Goal: Task Accomplishment & Management: Use online tool/utility

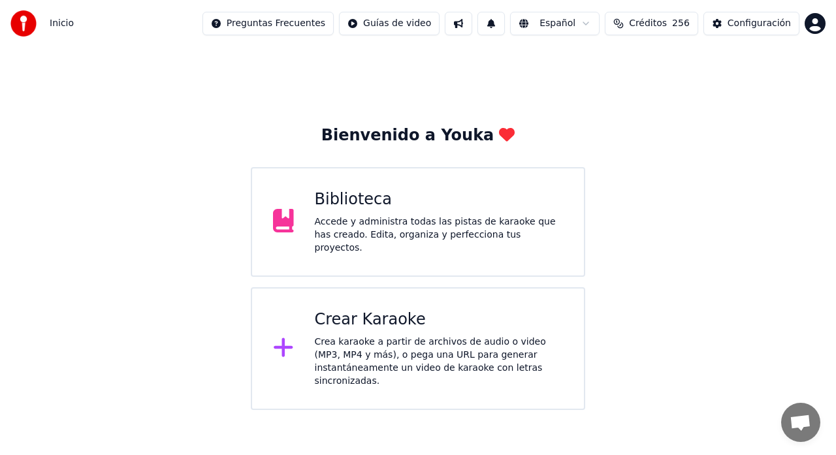
click at [373, 310] on div "Crear Karaoke" at bounding box center [439, 320] width 249 height 21
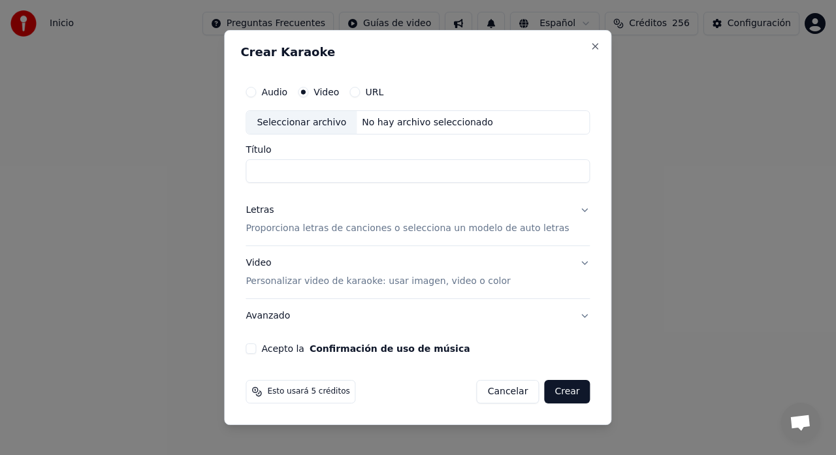
click at [316, 121] on div "Seleccionar archivo" at bounding box center [301, 123] width 110 height 24
click at [285, 125] on div "Seleccionar archivo" at bounding box center [301, 123] width 110 height 24
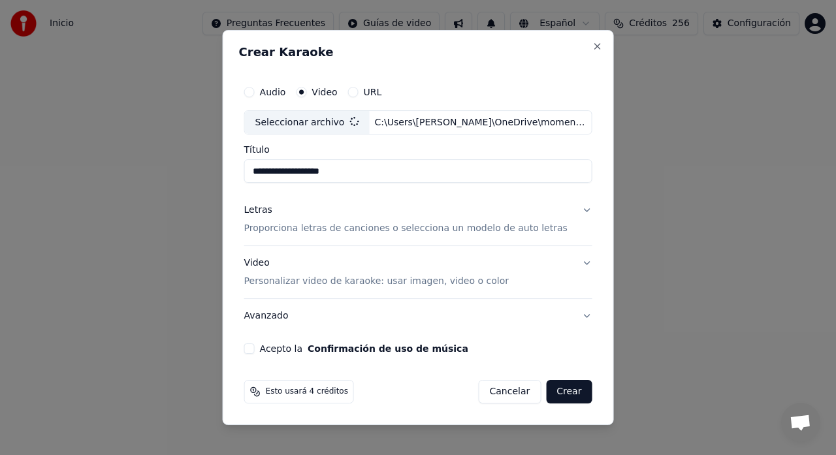
type input "**********"
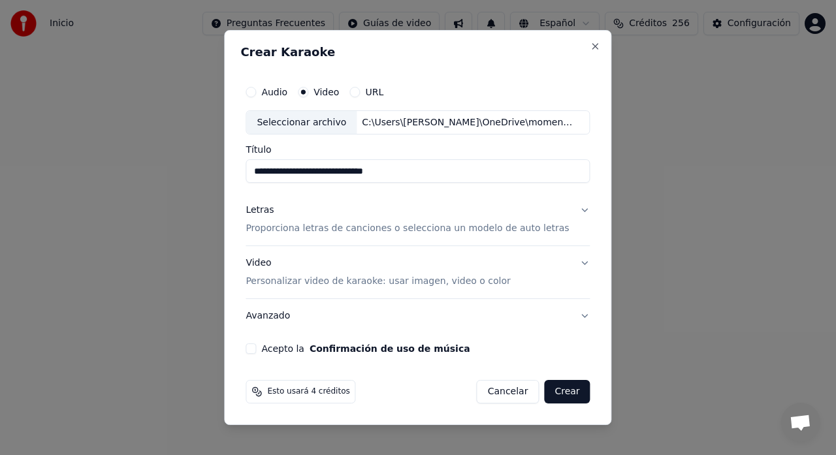
click at [304, 231] on p "Proporciona letras de canciones o selecciona un modelo de auto letras" at bounding box center [407, 229] width 323 height 13
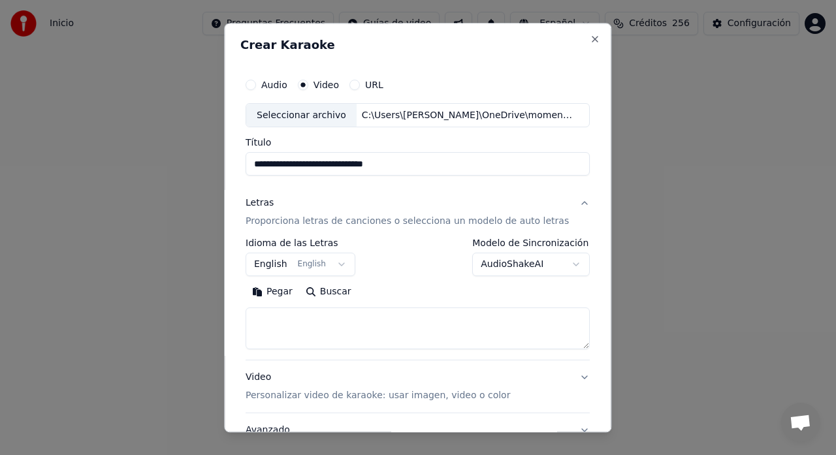
click at [301, 317] on textarea at bounding box center [418, 329] width 344 height 42
paste textarea "**********"
drag, startPoint x: 402, startPoint y: 318, endPoint x: 247, endPoint y: 325, distance: 155.0
click at [247, 325] on div "**********" at bounding box center [417, 271] width 355 height 408
paste textarea "**********"
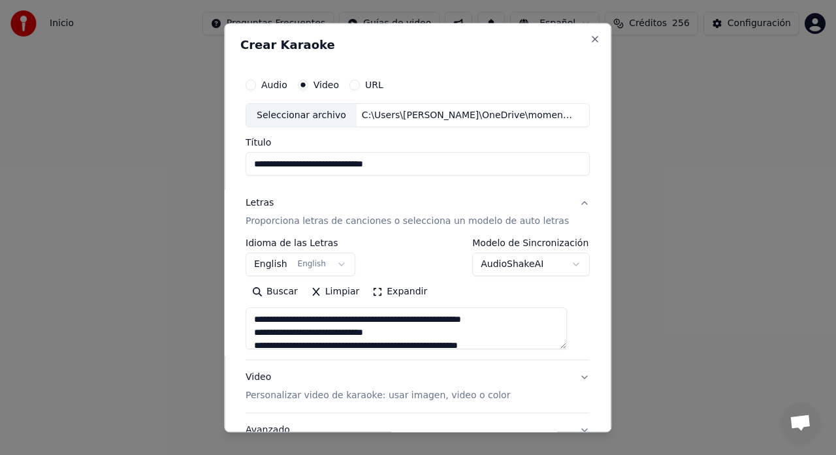
scroll to position [408, 0]
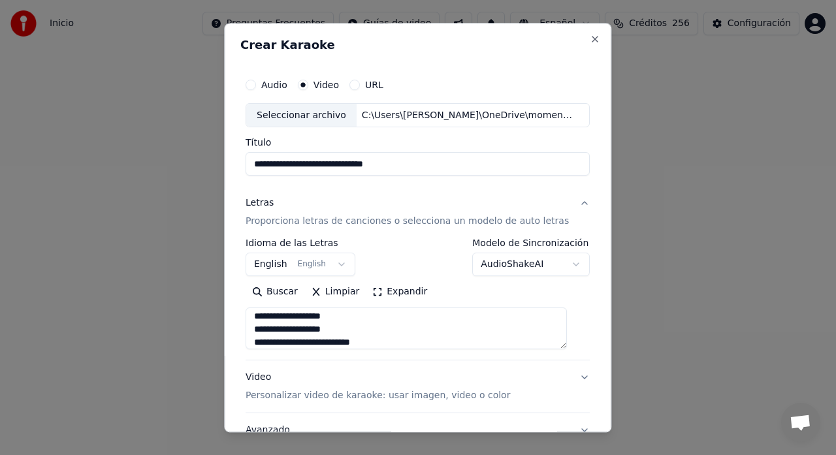
type textarea "**********"
click at [293, 267] on button "English English" at bounding box center [301, 266] width 110 height 24
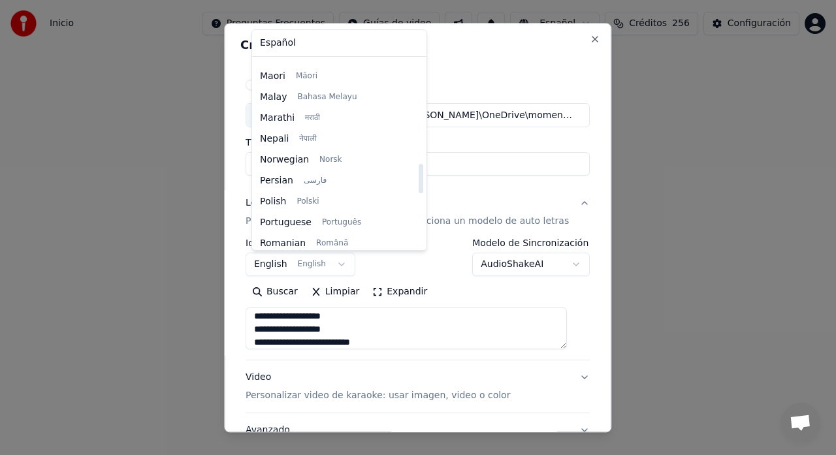
scroll to position [829, 0]
drag, startPoint x: 399, startPoint y: 96, endPoint x: 399, endPoint y: 210, distance: 113.7
click at [419, 210] on div at bounding box center [421, 204] width 5 height 29
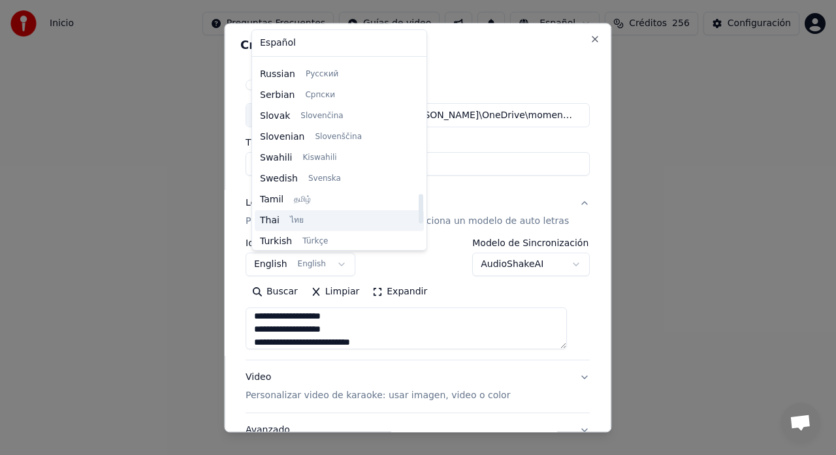
scroll to position [916, 0]
select select "**"
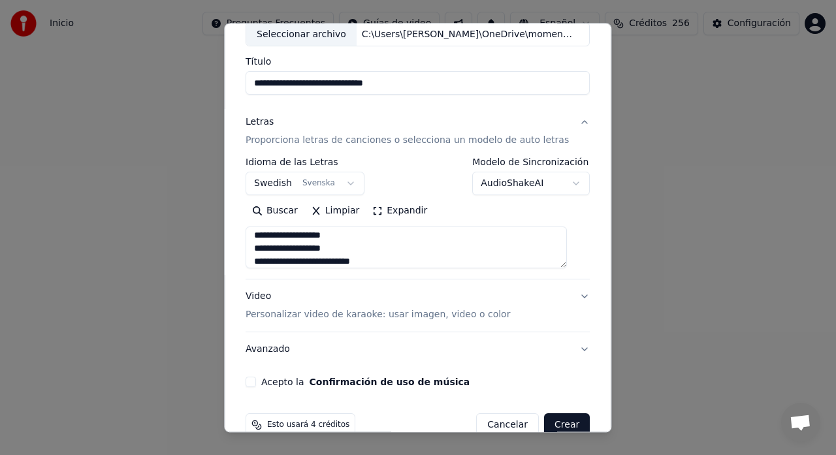
scroll to position [107, 0]
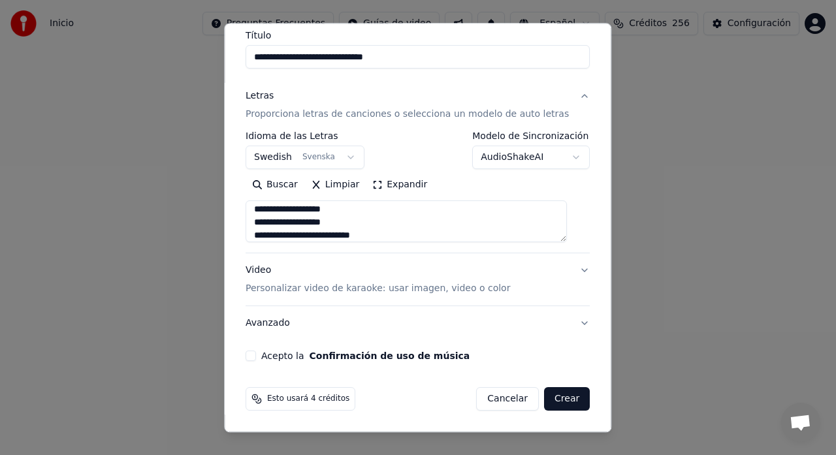
click at [270, 293] on p "Personalizar video de karaoke: usar imagen, video o color" at bounding box center [378, 289] width 265 height 13
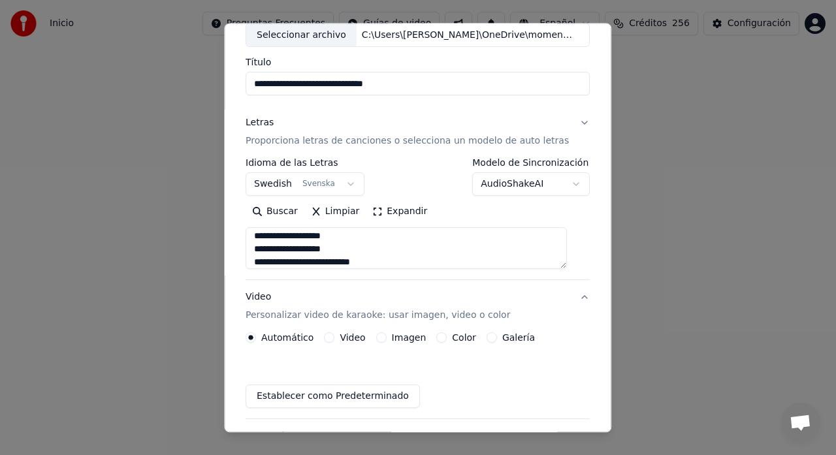
scroll to position [73, 0]
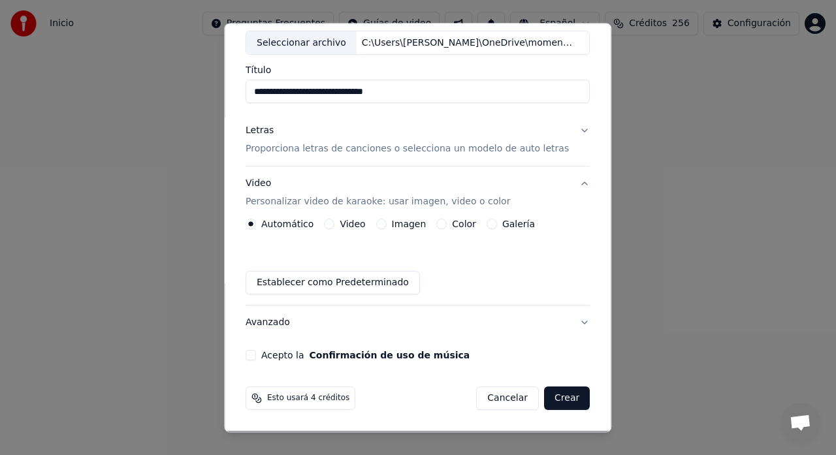
click at [491, 224] on button "Galería" at bounding box center [492, 225] width 10 height 10
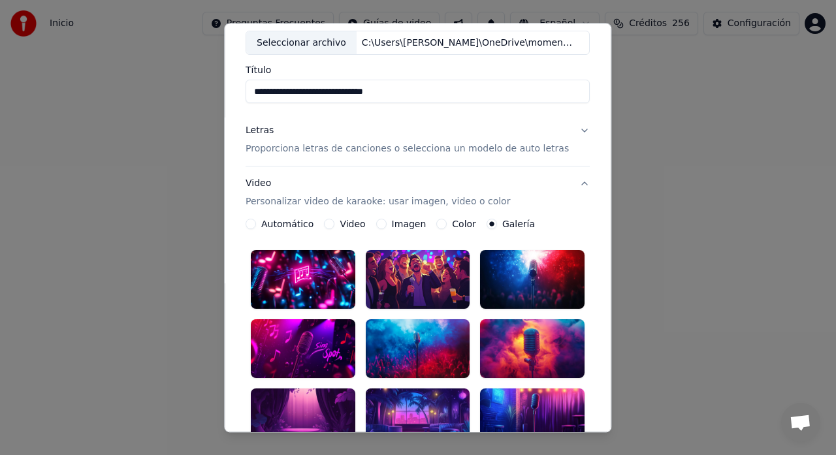
click at [412, 279] on div at bounding box center [418, 280] width 105 height 59
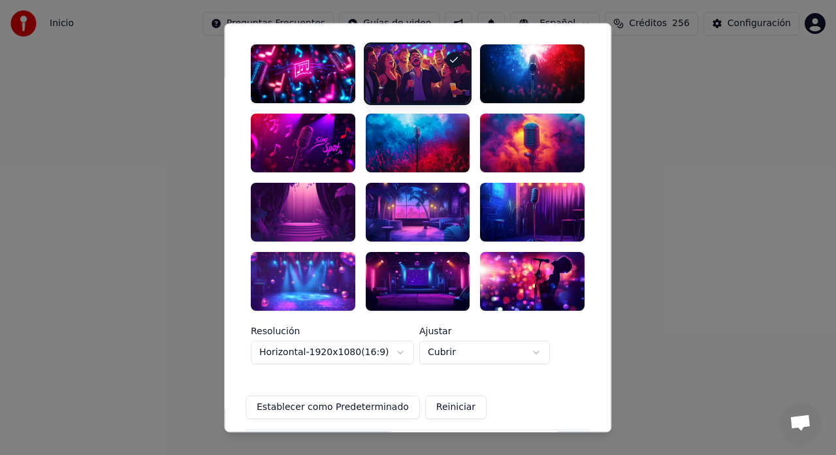
scroll to position [282, 0]
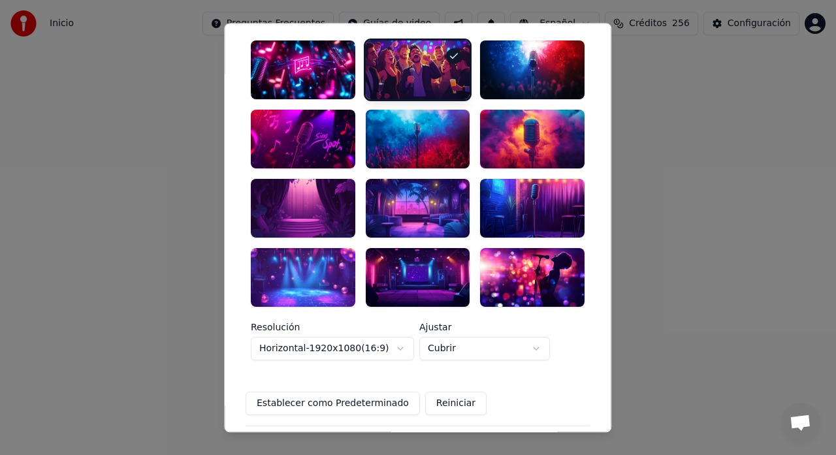
click at [297, 256] on div at bounding box center [303, 277] width 105 height 59
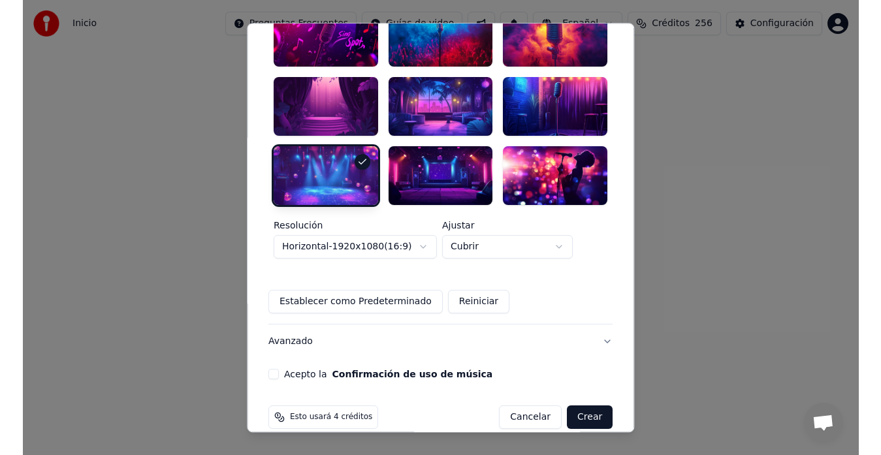
scroll to position [386, 0]
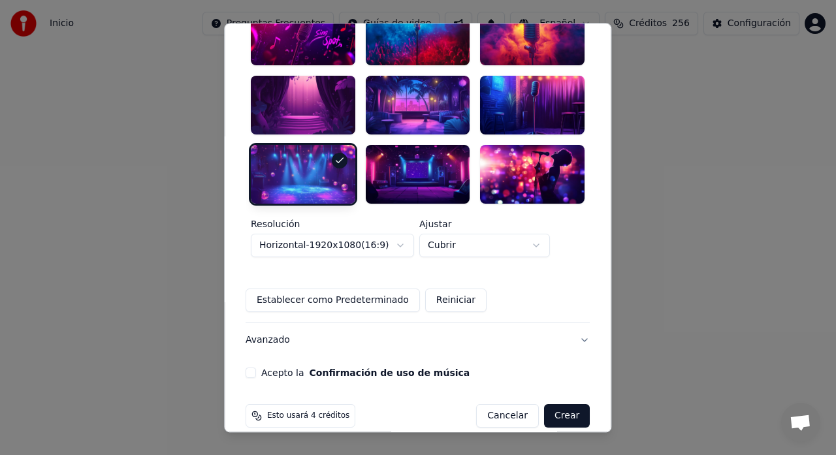
click at [259, 350] on div "**********" at bounding box center [417, 32] width 355 height 702
click at [256, 368] on button "Acepto la Confirmación de uso de música" at bounding box center [251, 373] width 10 height 10
click at [555, 404] on button "Crear" at bounding box center [567, 416] width 46 height 24
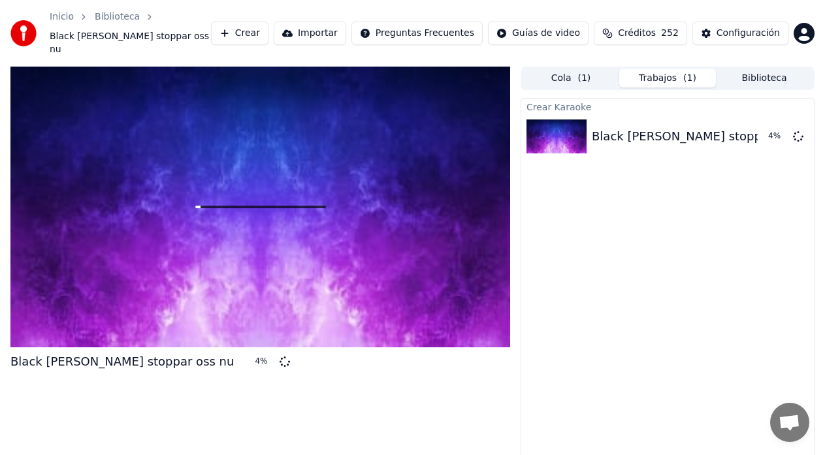
click at [656, 29] on span "Créditos" at bounding box center [637, 33] width 38 height 13
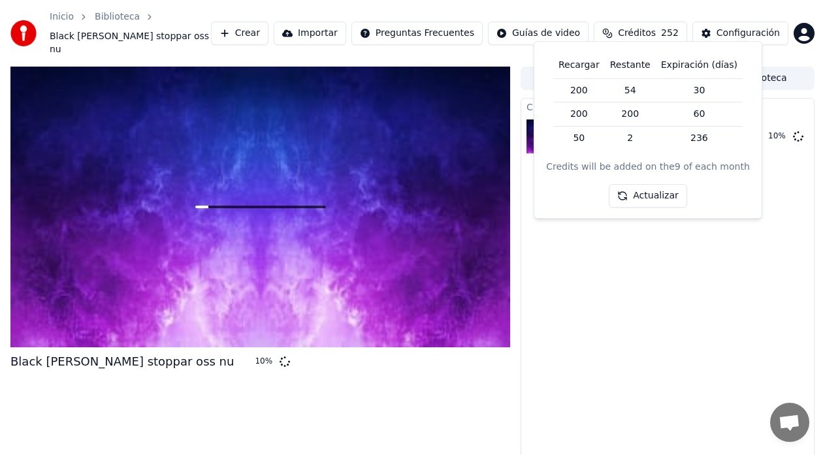
click at [792, 412] on span "Öppna chatt" at bounding box center [789, 422] width 39 height 39
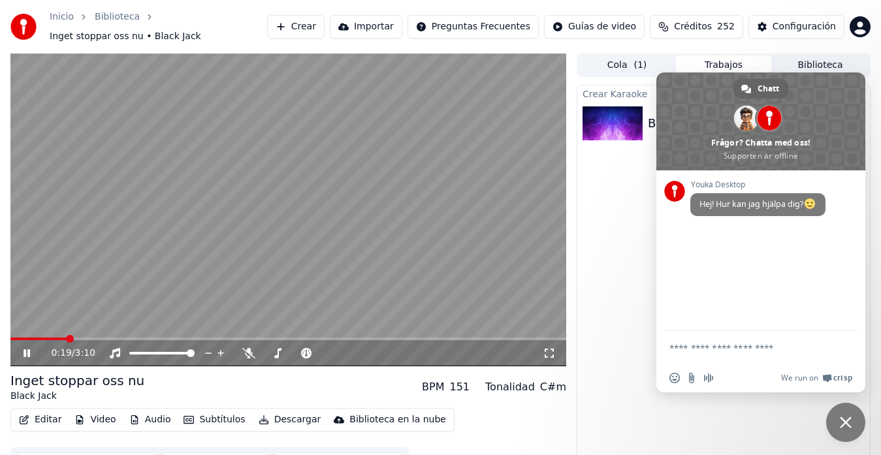
click at [32, 348] on icon at bounding box center [36, 353] width 30 height 10
click at [716, 347] on textarea "Skriv ditt meddelande..." at bounding box center [747, 348] width 154 height 12
paste textarea "**********"
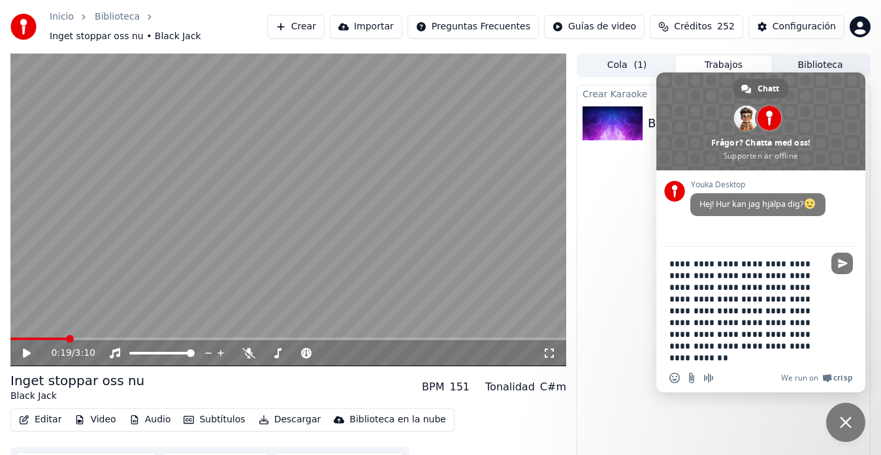
type textarea "**********"
drag, startPoint x: 792, startPoint y: 351, endPoint x: 636, endPoint y: 251, distance: 184.9
click at [636, 251] on body "**********" at bounding box center [440, 227] width 881 height 455
click at [836, 266] on span "Skicka" at bounding box center [843, 264] width 10 height 10
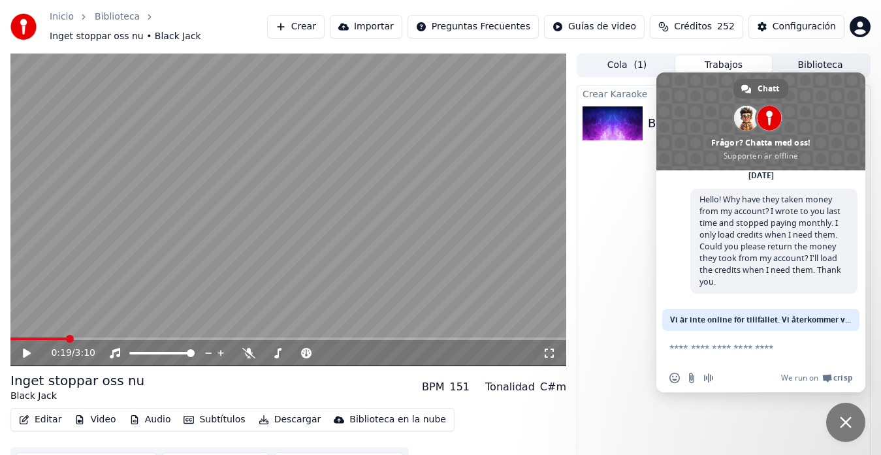
scroll to position [61, 0]
paste textarea "**********"
type textarea "**********"
click at [622, 244] on div "Crear Karaoke Black [PERSON_NAME] stoppar oss nu Reproducir" at bounding box center [724, 278] width 294 height 387
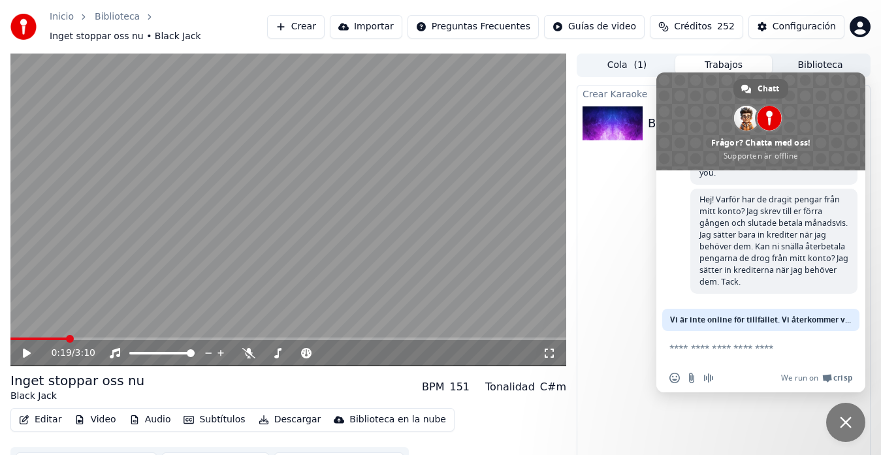
click at [712, 25] on span "Créditos" at bounding box center [693, 26] width 38 height 13
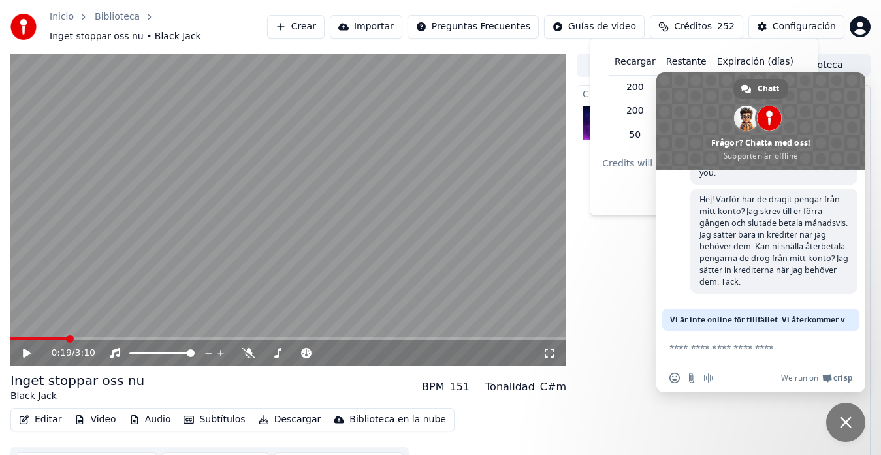
click at [836, 142] on div "0:19 / 3:10 Inget stoppar oss nu Black Jack BPM 151 Tonalidad C#m Editar Video …" at bounding box center [440, 268] width 881 height 428
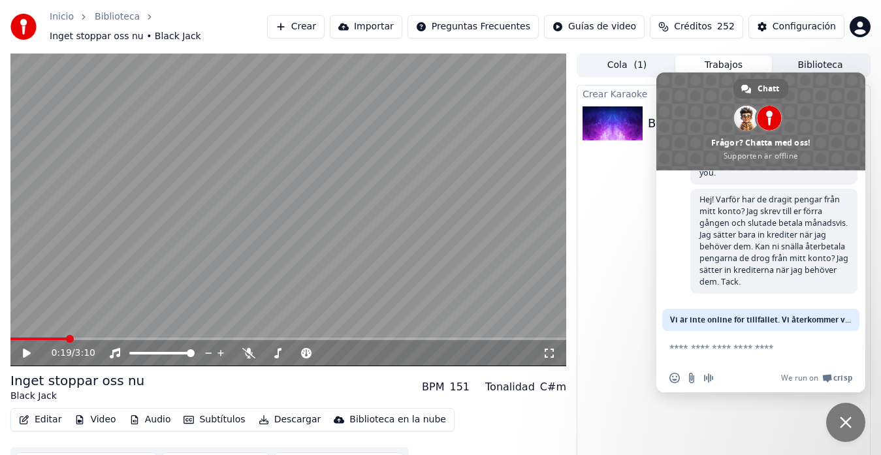
click at [836, 420] on span "Stäng chatt" at bounding box center [846, 423] width 12 height 12
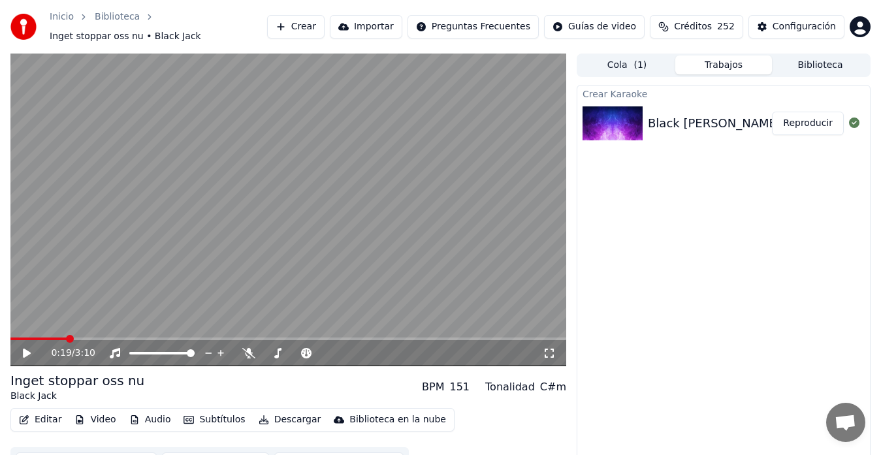
click at [704, 27] on span "Créditos" at bounding box center [693, 26] width 38 height 13
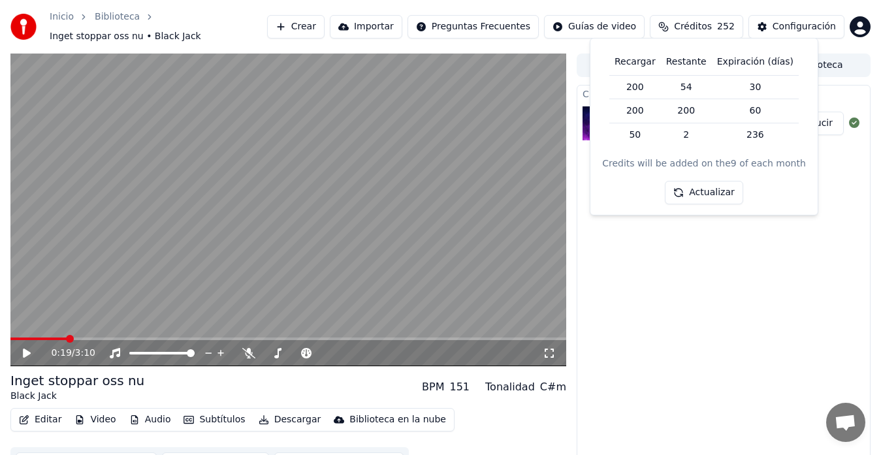
click at [652, 324] on div "Crear Karaoke Black [PERSON_NAME] stoppar oss nu Reproducir" at bounding box center [724, 278] width 294 height 387
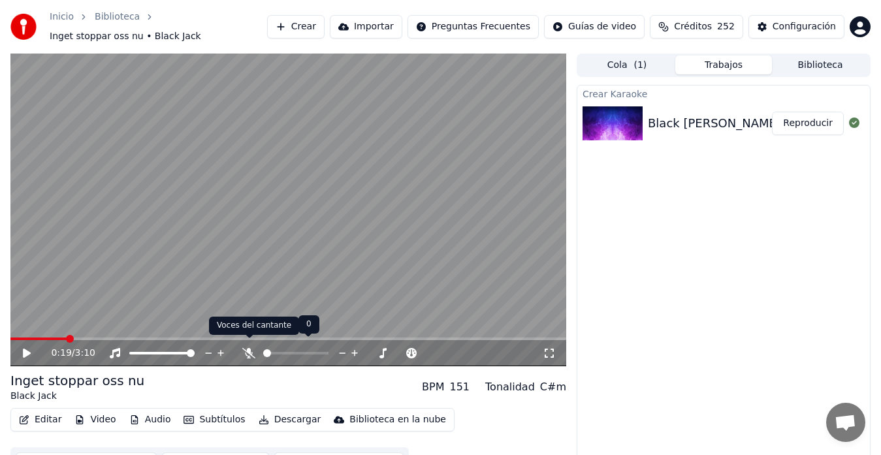
click at [249, 348] on icon at bounding box center [248, 353] width 13 height 10
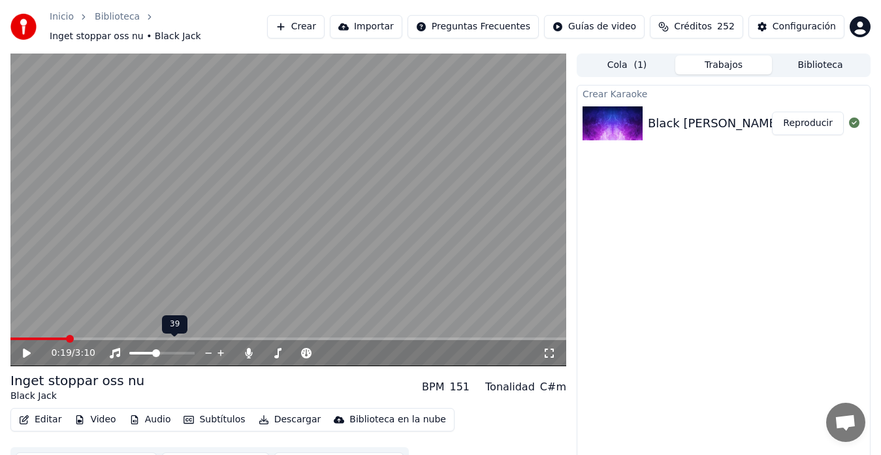
click at [155, 352] on span at bounding box center [141, 353] width 25 height 3
click at [22, 348] on icon at bounding box center [36, 353] width 30 height 10
click at [139, 352] on span at bounding box center [142, 354] width 8 height 8
click at [293, 352] on span at bounding box center [277, 353] width 29 height 3
click at [159, 350] on span at bounding box center [160, 354] width 8 height 8
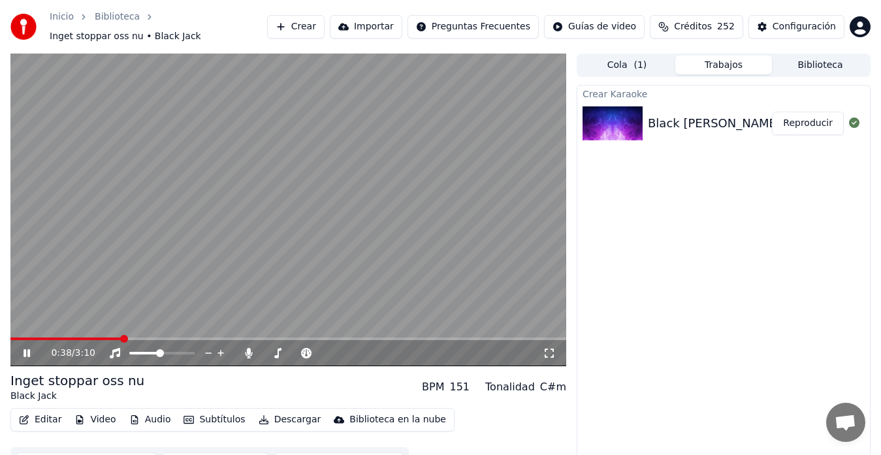
click at [27, 348] on icon at bounding box center [36, 353] width 30 height 10
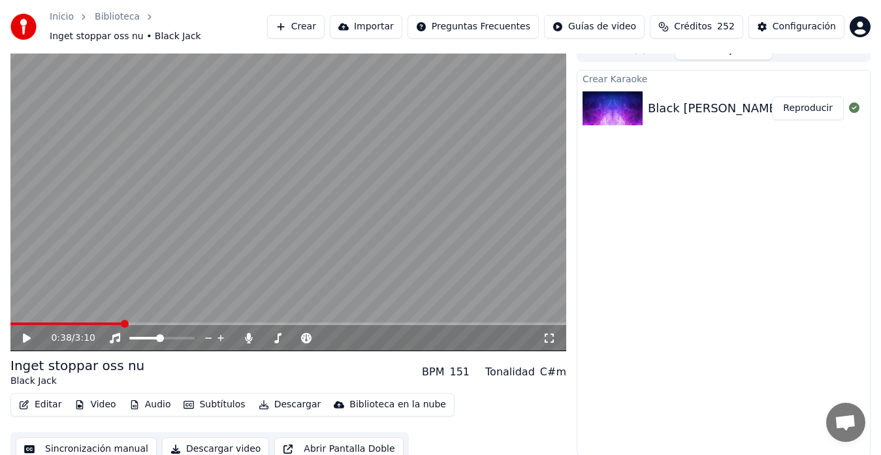
scroll to position [20, 0]
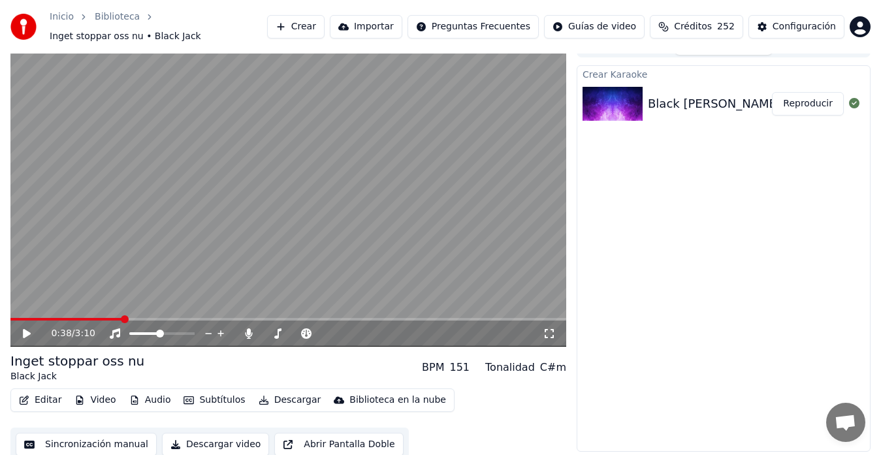
click at [92, 438] on button "Sincronización manual" at bounding box center [86, 445] width 141 height 24
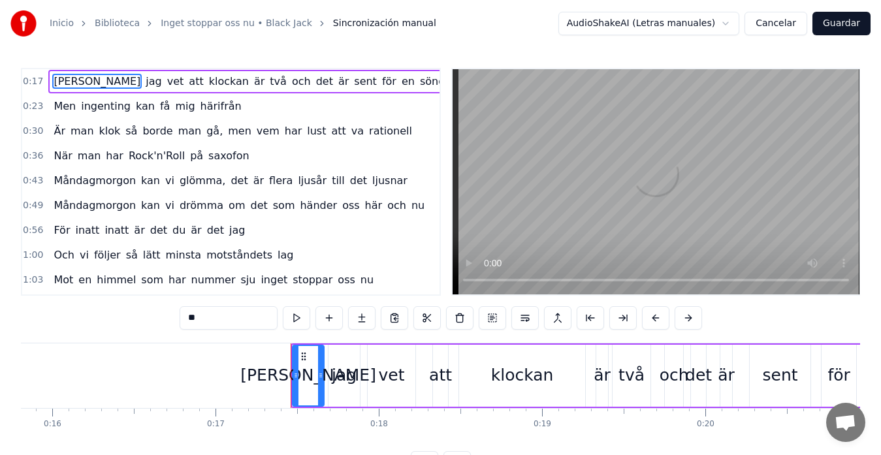
scroll to position [0, 2787]
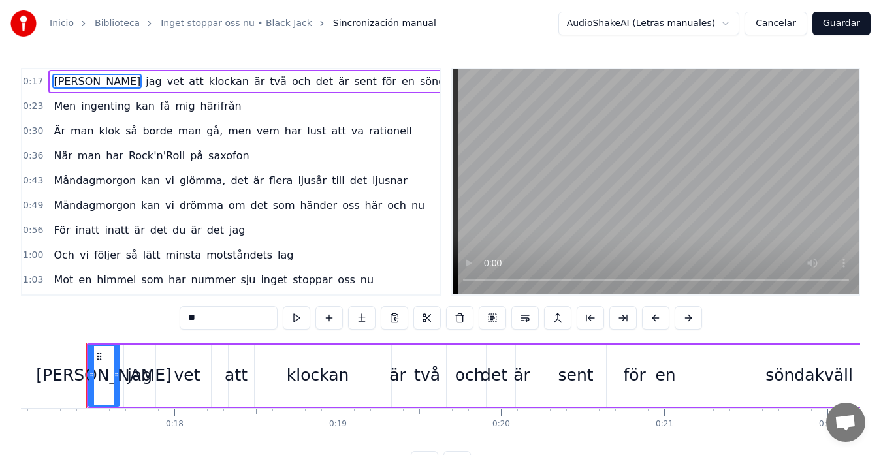
click at [199, 184] on span "glömma," at bounding box center [202, 180] width 48 height 15
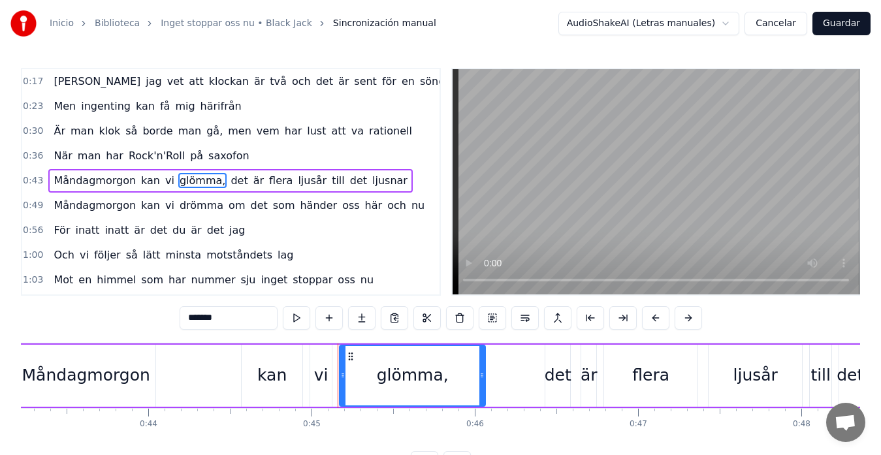
scroll to position [0, 7312]
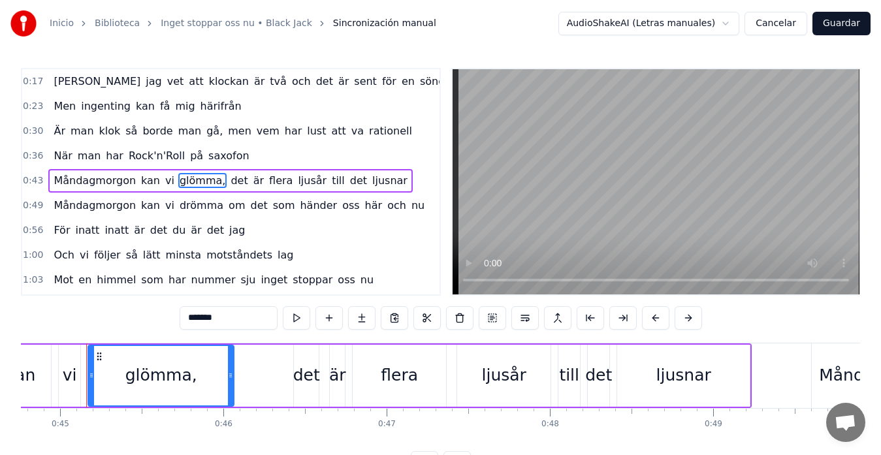
click at [193, 379] on div "glömma," at bounding box center [161, 375] width 144 height 59
click at [233, 319] on input "*******" at bounding box center [229, 318] width 98 height 24
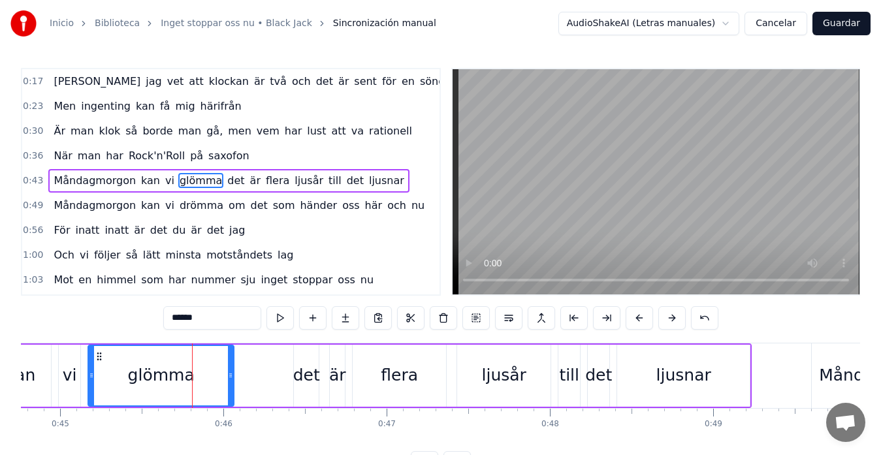
click at [205, 134] on span "gå," at bounding box center [214, 131] width 19 height 15
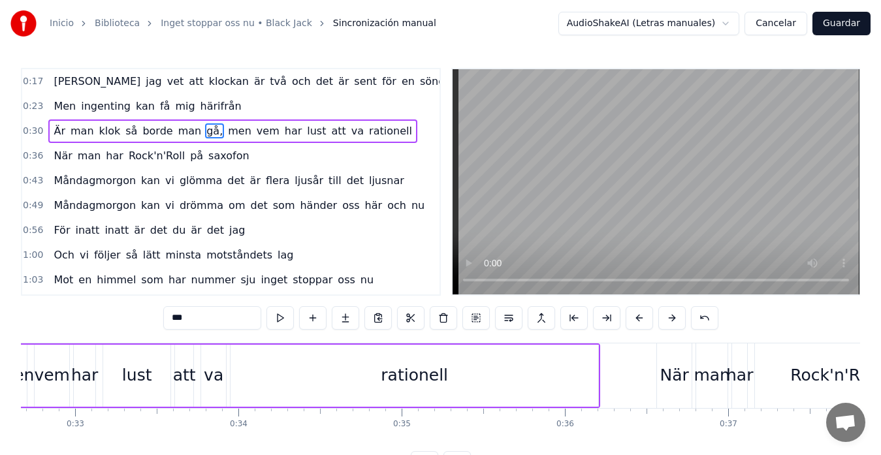
scroll to position [0, 5221]
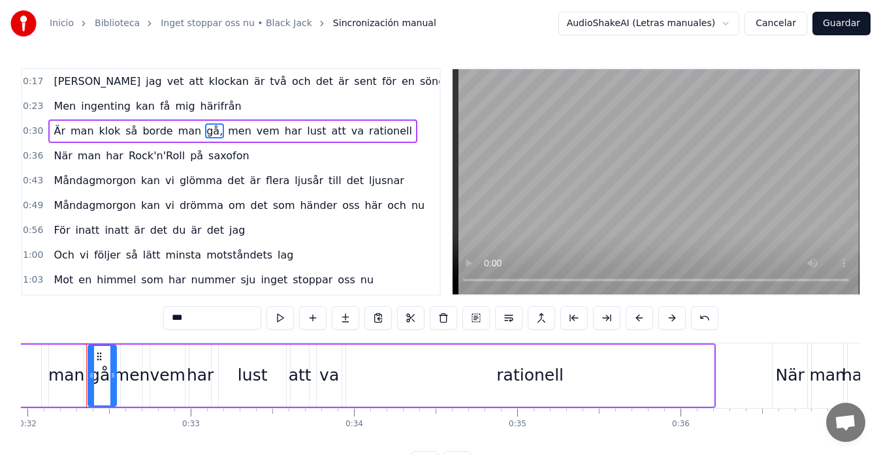
click at [197, 318] on input "***" at bounding box center [212, 318] width 98 height 24
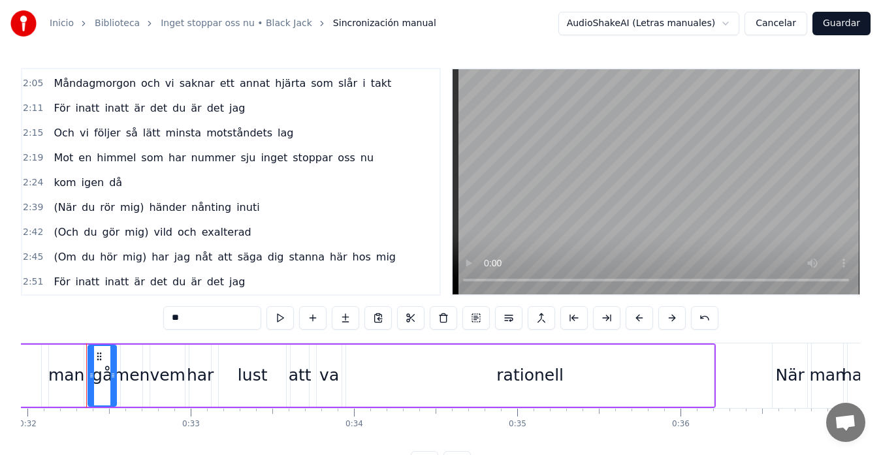
scroll to position [436, 0]
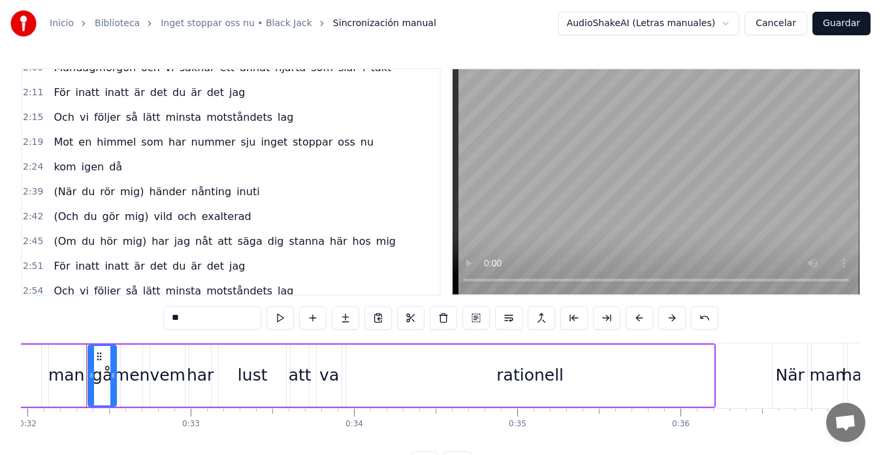
type input "**"
click at [836, 25] on button "Guardar" at bounding box center [842, 24] width 58 height 24
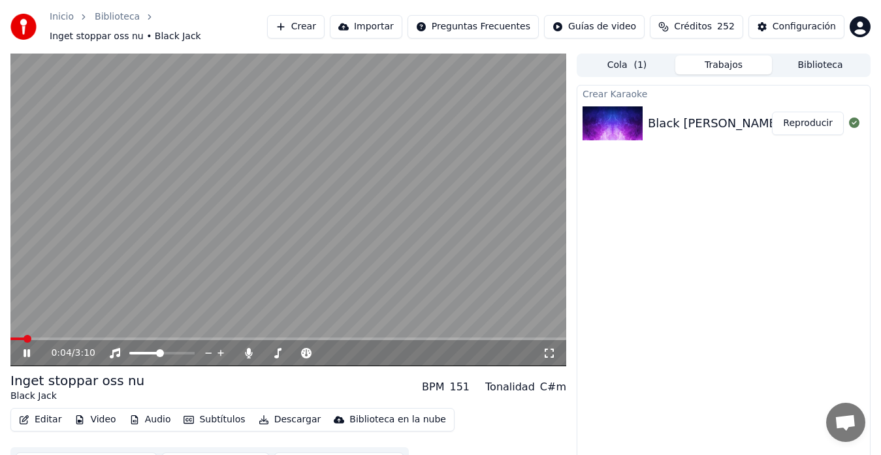
click at [28, 350] on icon at bounding box center [27, 354] width 7 height 8
click at [195, 350] on span at bounding box center [191, 354] width 8 height 8
click at [329, 351] on span at bounding box center [325, 354] width 8 height 8
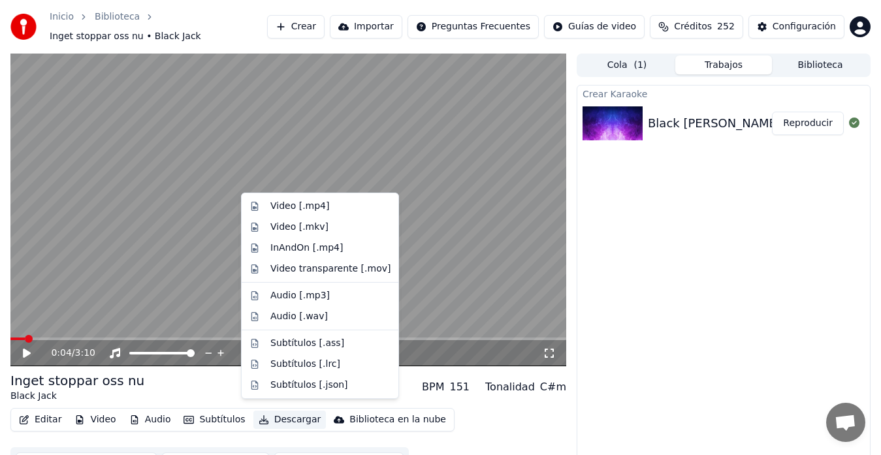
click at [271, 412] on button "Descargar" at bounding box center [290, 420] width 73 height 18
click at [280, 208] on div "Video [.mp4]" at bounding box center [300, 206] width 59 height 13
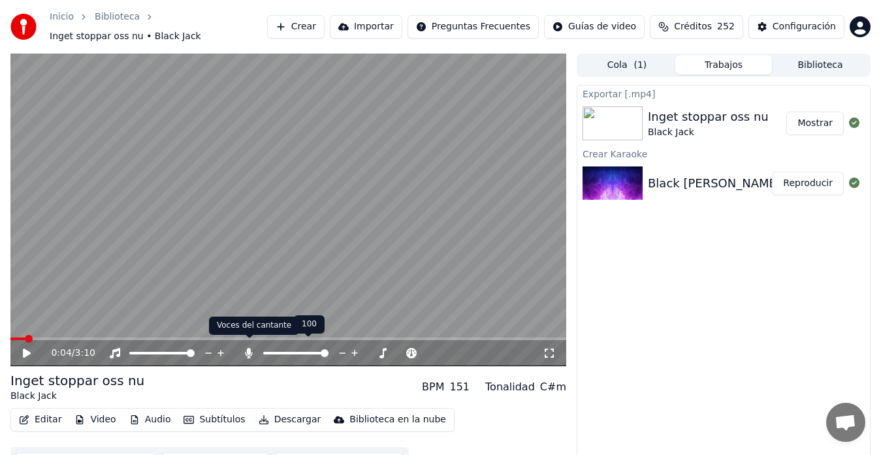
click at [243, 348] on icon at bounding box center [248, 353] width 13 height 10
click at [279, 417] on button "Descargar" at bounding box center [290, 420] width 73 height 18
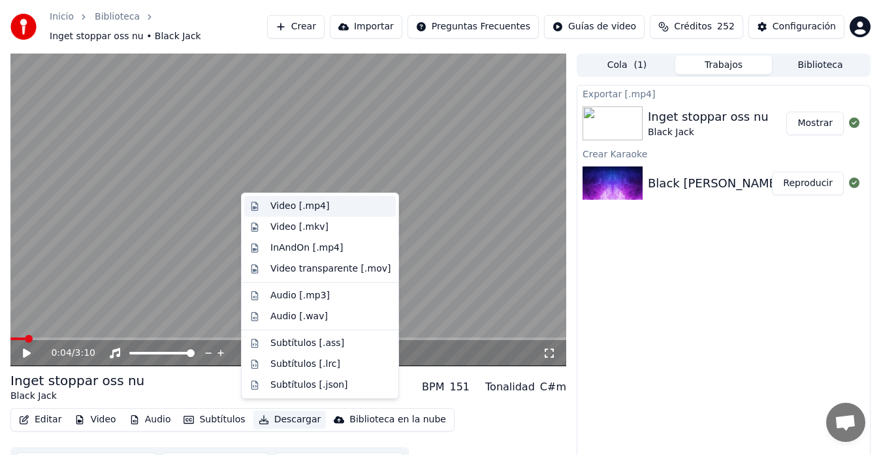
click at [282, 205] on div "Video [.mp4]" at bounding box center [300, 206] width 59 height 13
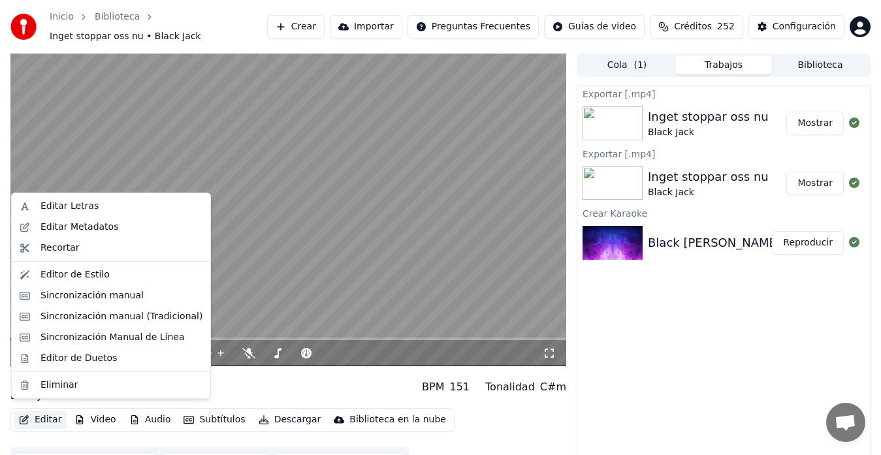
click at [43, 414] on button "Editar" at bounding box center [40, 420] width 53 height 18
click at [65, 359] on div "Editor de Duetos" at bounding box center [79, 358] width 76 height 13
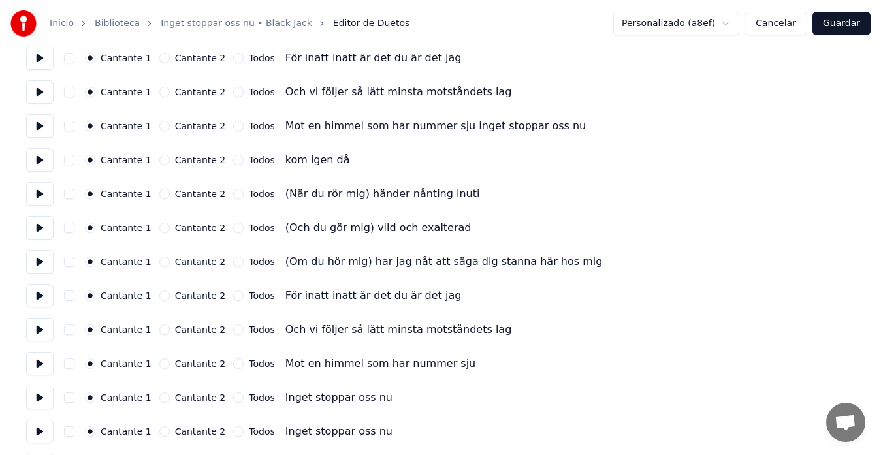
scroll to position [763, 0]
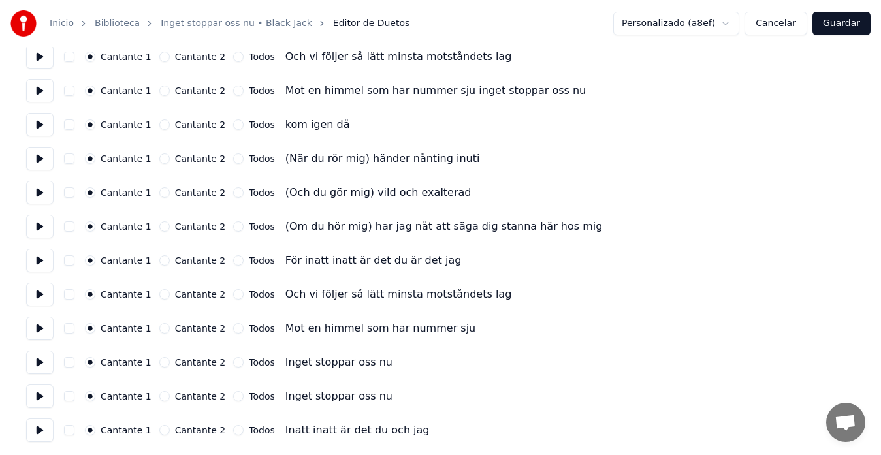
click at [70, 433] on button "button" at bounding box center [69, 430] width 10 height 10
click at [774, 23] on button "Cancelar" at bounding box center [776, 24] width 63 height 24
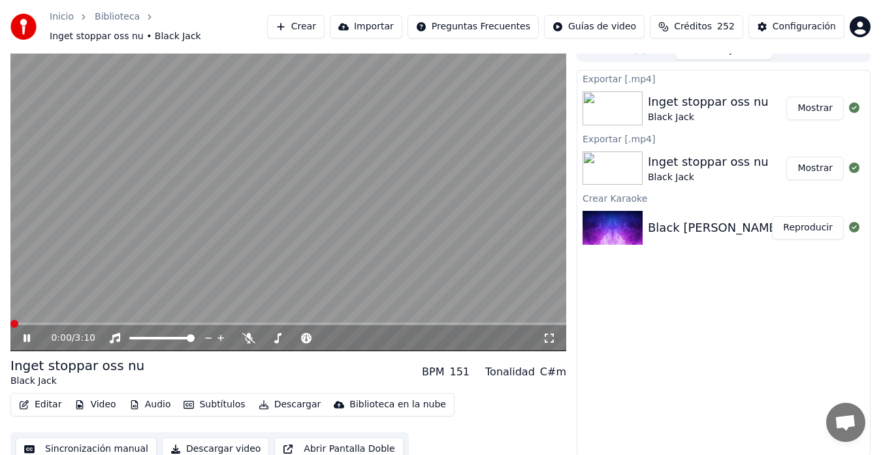
scroll to position [20, 0]
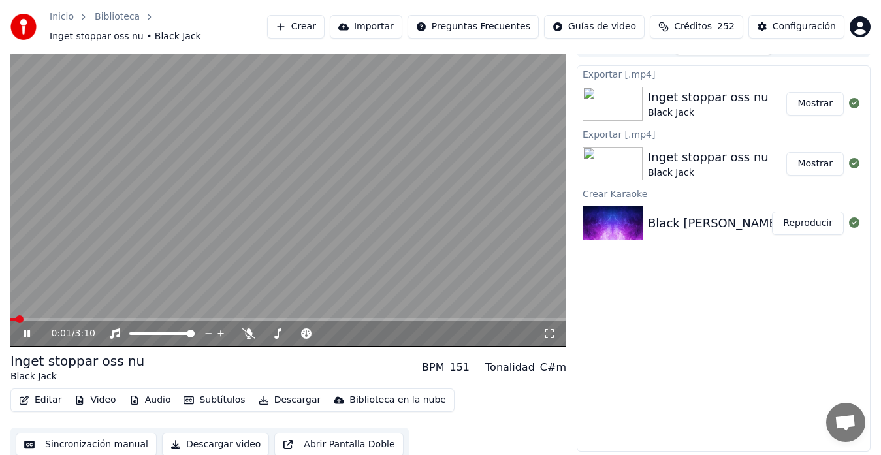
click at [25, 330] on icon at bounding box center [27, 334] width 7 height 8
click at [75, 441] on button "Sincronización manual" at bounding box center [86, 445] width 141 height 24
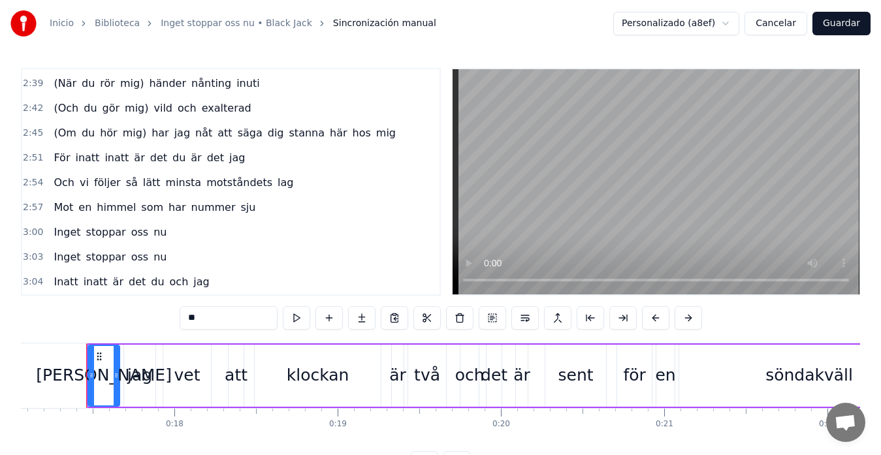
scroll to position [501, 0]
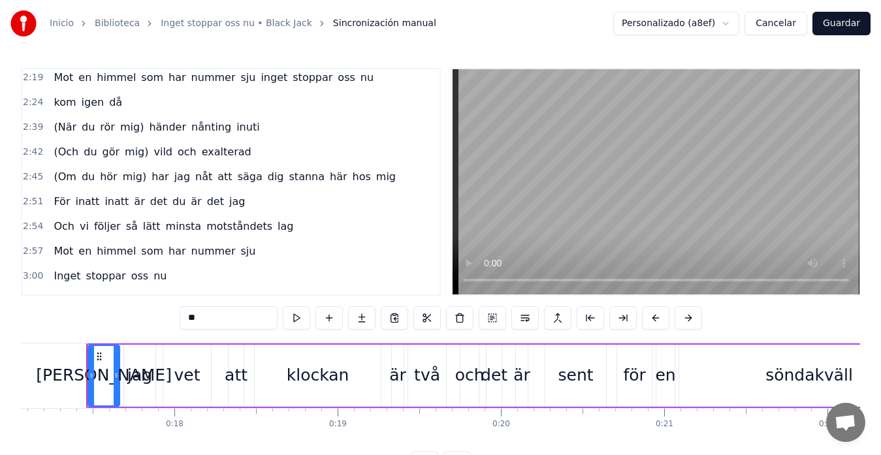
click at [86, 130] on span "du" at bounding box center [88, 127] width 16 height 15
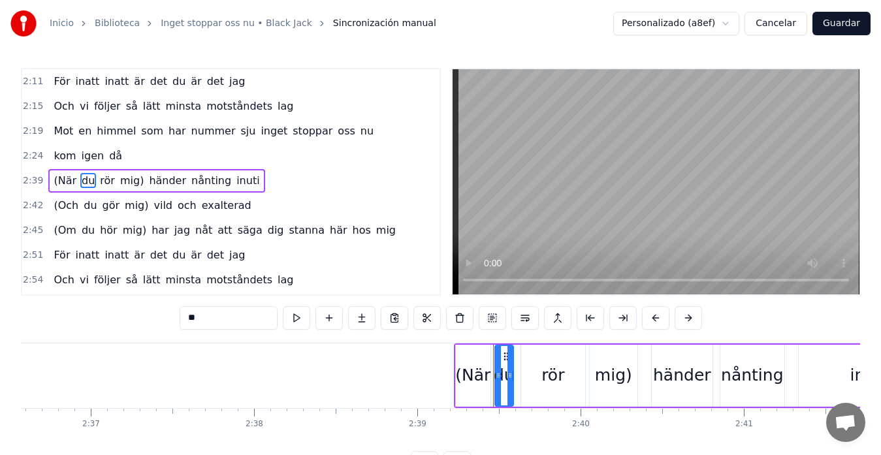
scroll to position [0, 25984]
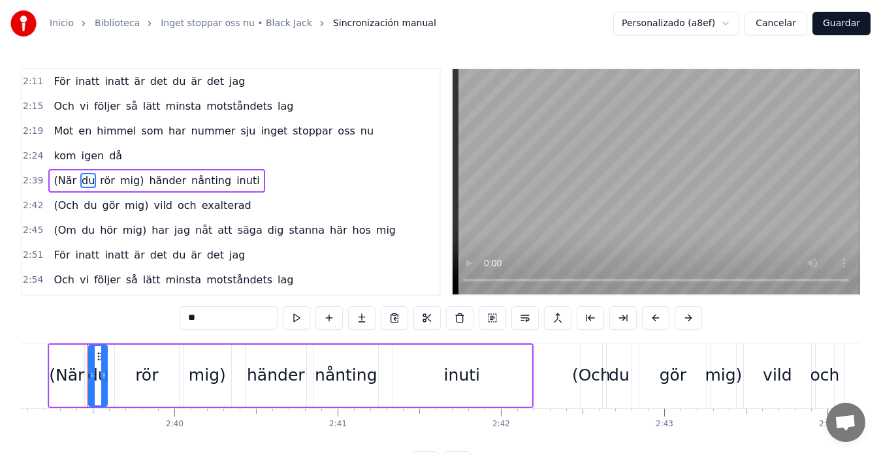
click at [67, 372] on div "(När" at bounding box center [66, 375] width 35 height 25
type input "****"
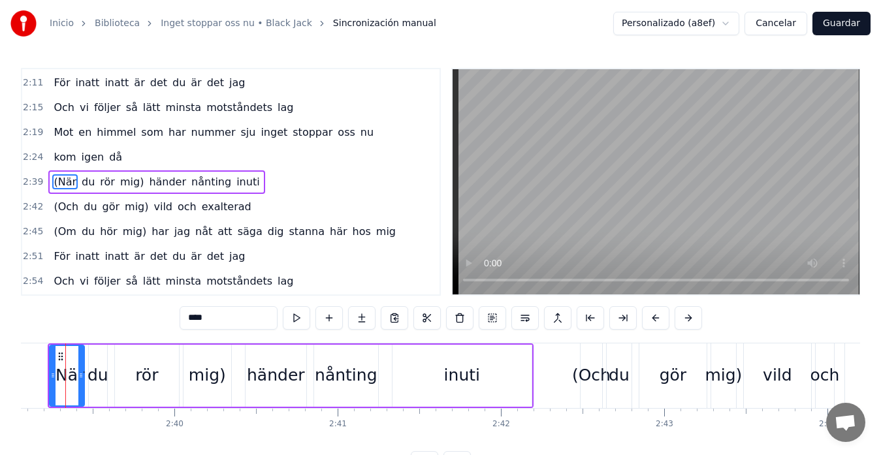
scroll to position [0, 25963]
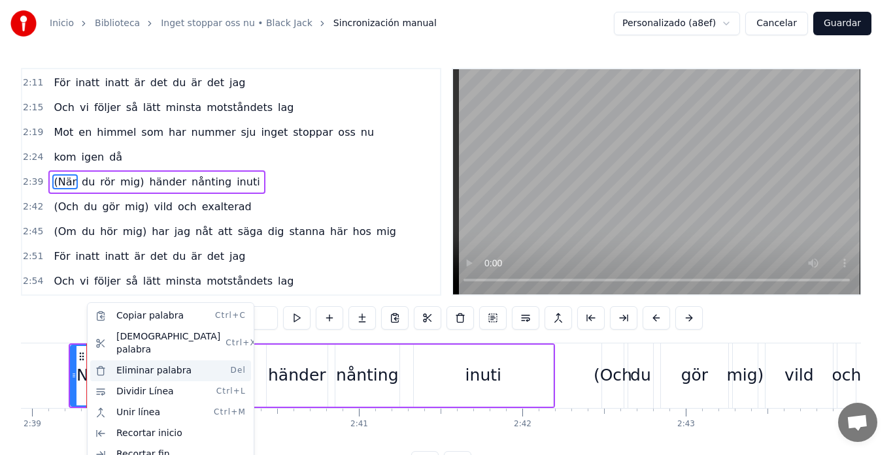
click at [141, 361] on div "Eliminar palabra Del" at bounding box center [170, 371] width 161 height 21
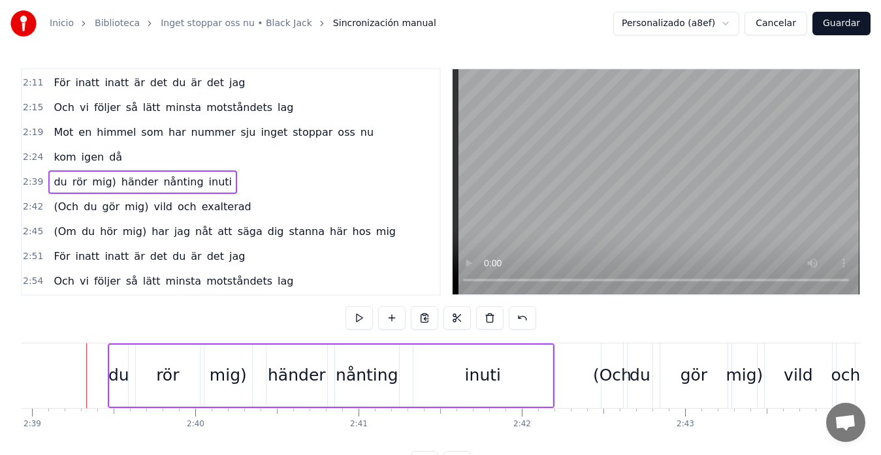
click at [119, 372] on div "du" at bounding box center [118, 375] width 21 height 25
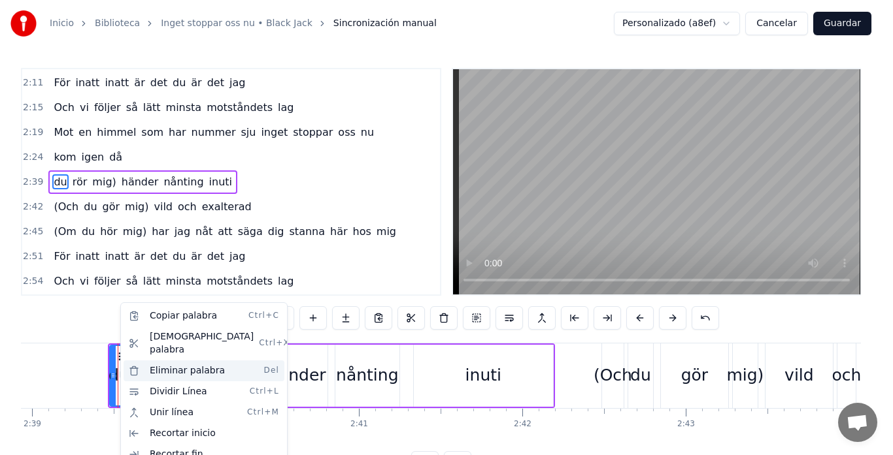
click at [159, 363] on div "Eliminar palabra Del" at bounding box center [204, 371] width 161 height 21
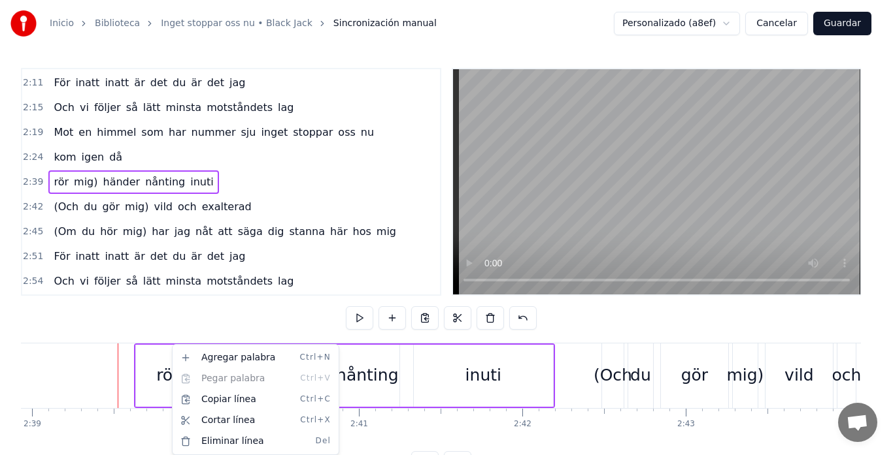
click at [164, 377] on html "Inicio Biblioteca Inget stoppar oss nu • Black Jack Sincronización manual Perso…" at bounding box center [446, 248] width 893 height 496
click at [147, 365] on html "Inicio Biblioteca Inget stoppar oss nu • Black Jack Sincronización manual Perso…" at bounding box center [446, 248] width 893 height 496
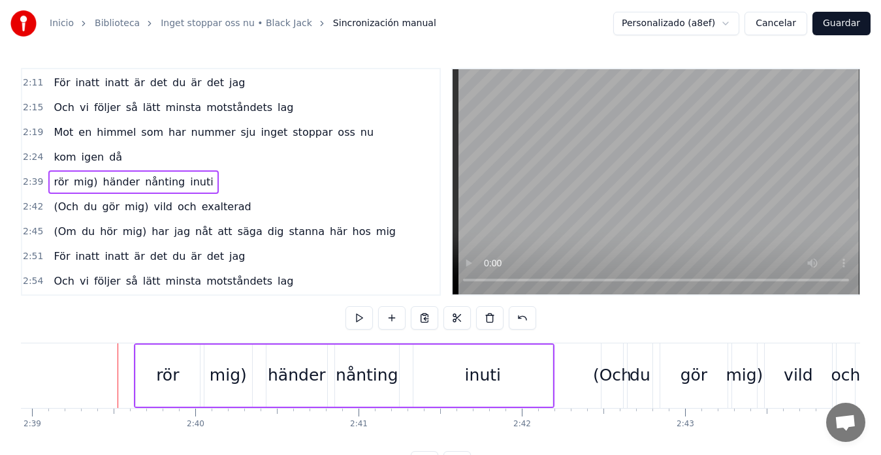
click at [148, 361] on div "rör" at bounding box center [168, 376] width 64 height 62
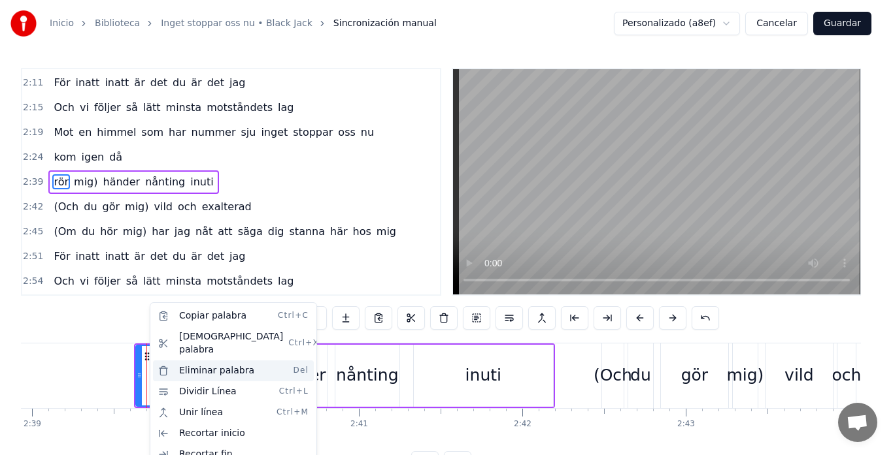
click at [189, 361] on div "Eliminar palabra Del" at bounding box center [233, 371] width 161 height 21
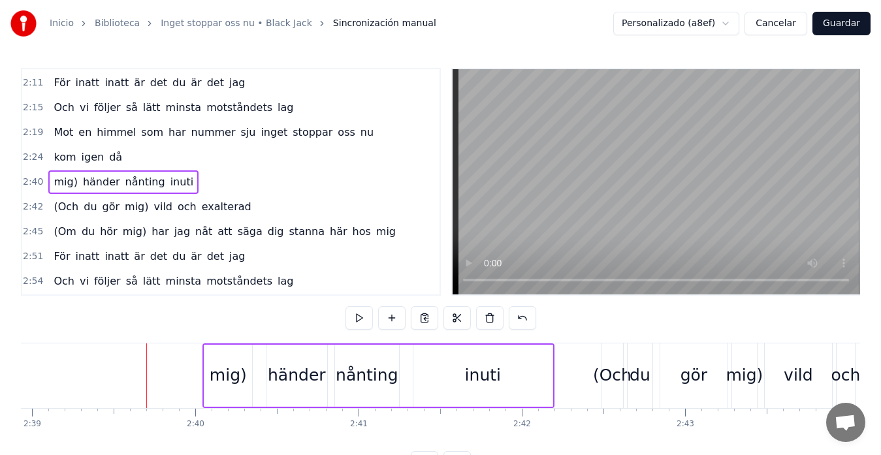
click at [218, 369] on div "mig)" at bounding box center [228, 375] width 37 height 25
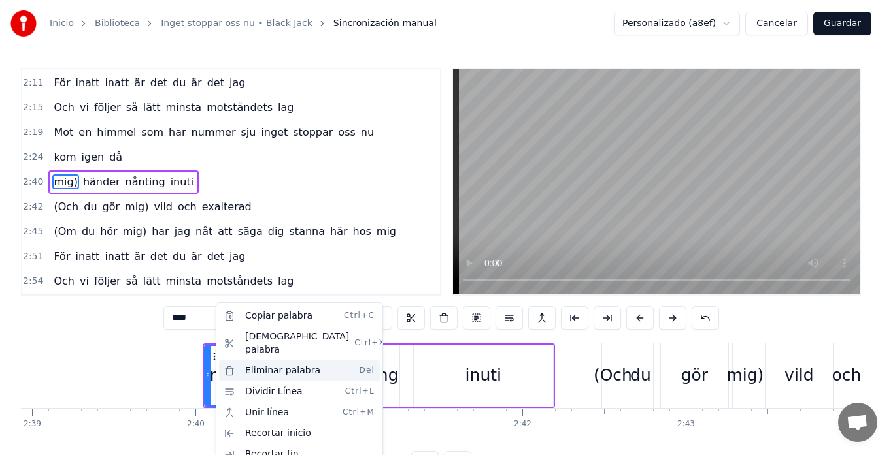
click at [263, 363] on div "Eliminar palabra Del" at bounding box center [299, 371] width 161 height 21
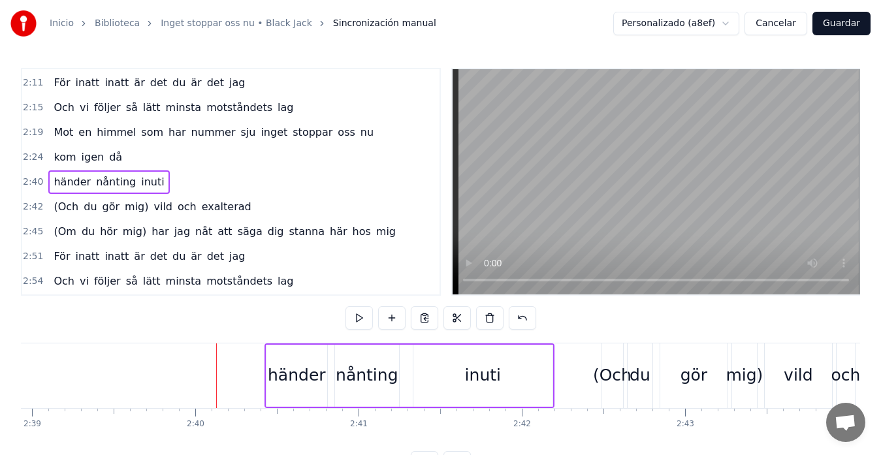
click at [616, 376] on div "(Och" at bounding box center [612, 375] width 39 height 25
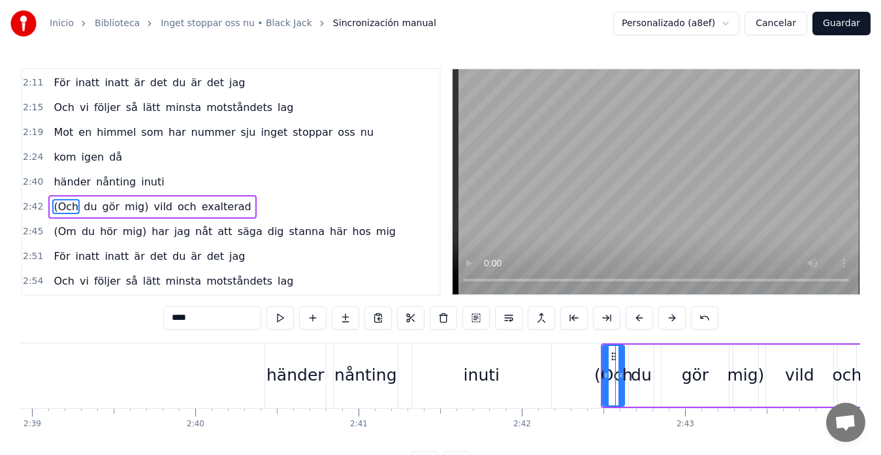
scroll to position [470, 0]
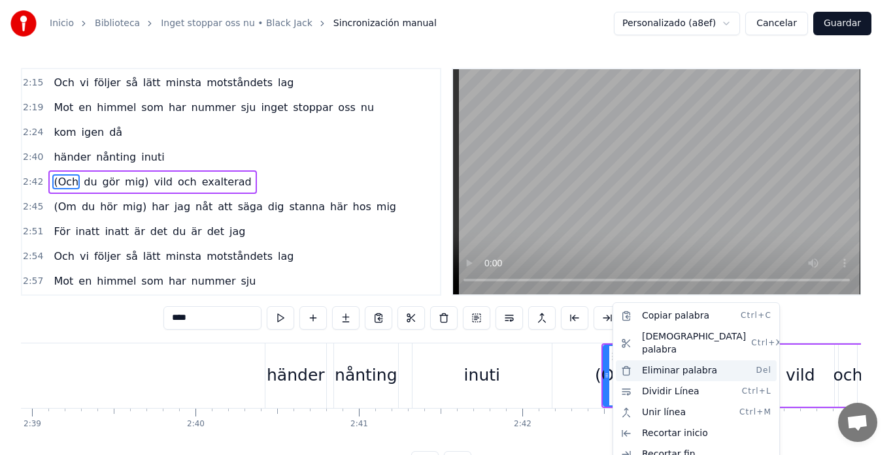
click at [651, 361] on div "Eliminar palabra Del" at bounding box center [696, 371] width 161 height 21
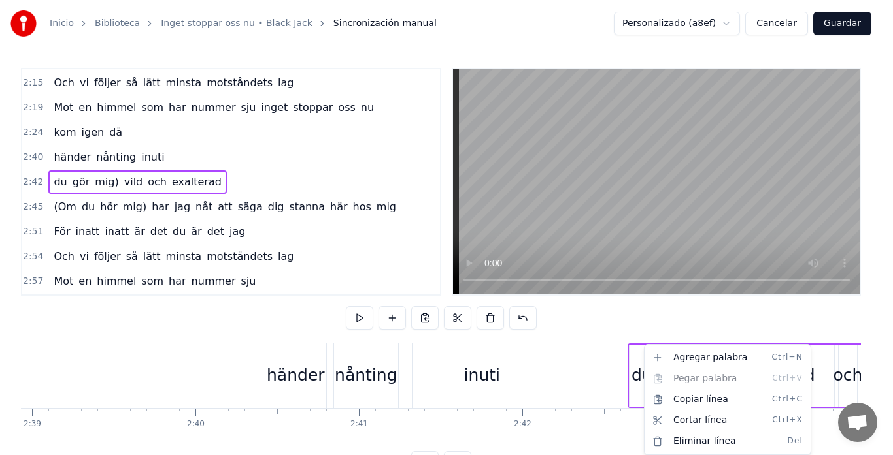
click at [641, 368] on html "Inicio Biblioteca Inget stoppar oss nu • Black Jack Sincronización manual Perso…" at bounding box center [446, 248] width 893 height 496
click at [636, 364] on html "Inicio Biblioteca Inget stoppar oss nu • Black Jack Sincronización manual Perso…" at bounding box center [446, 248] width 893 height 496
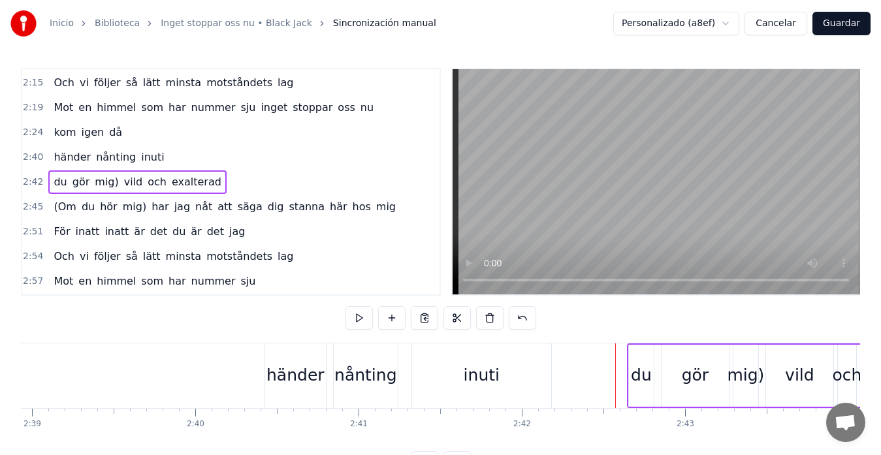
click at [636, 363] on div "du" at bounding box center [641, 376] width 25 height 62
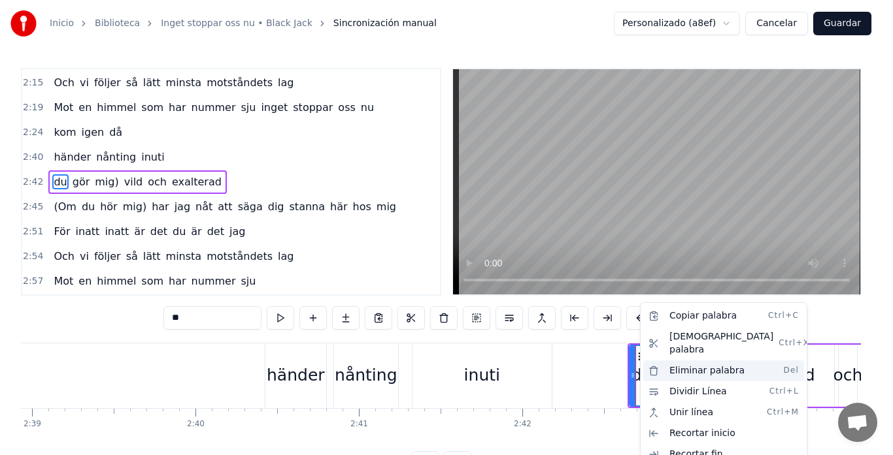
click at [682, 361] on div "Eliminar palabra Del" at bounding box center [723, 371] width 161 height 21
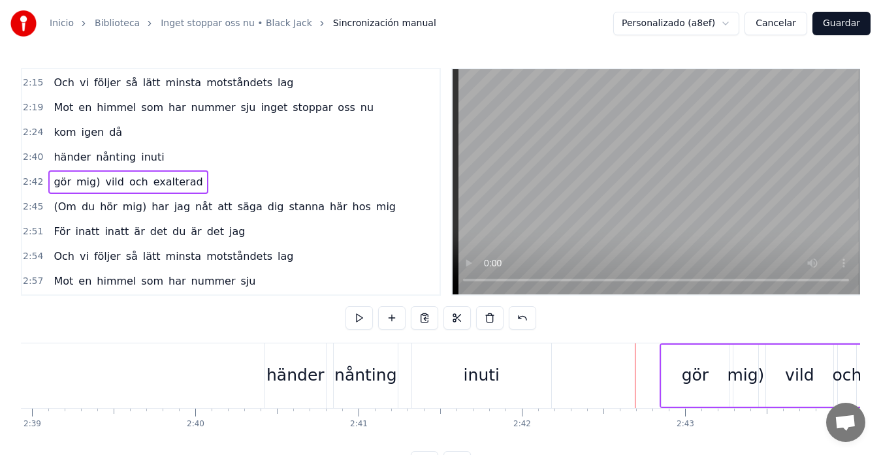
click at [686, 375] on div "gör" at bounding box center [695, 375] width 27 height 25
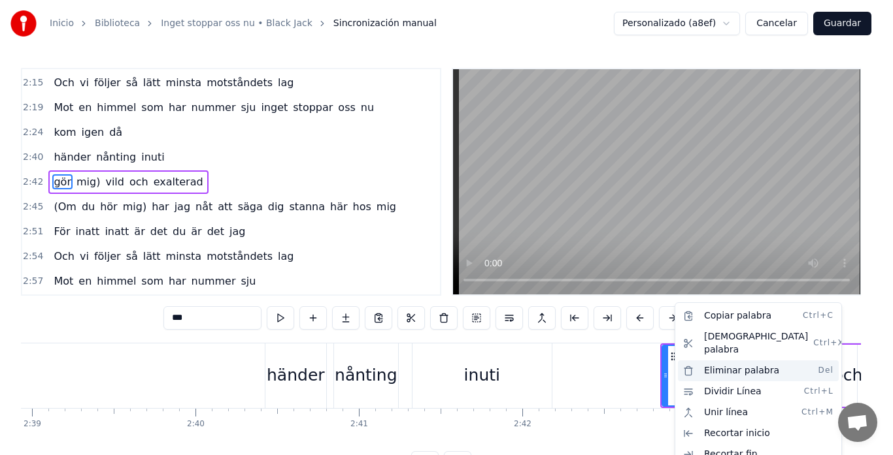
click at [720, 363] on div "Eliminar palabra Del" at bounding box center [758, 371] width 161 height 21
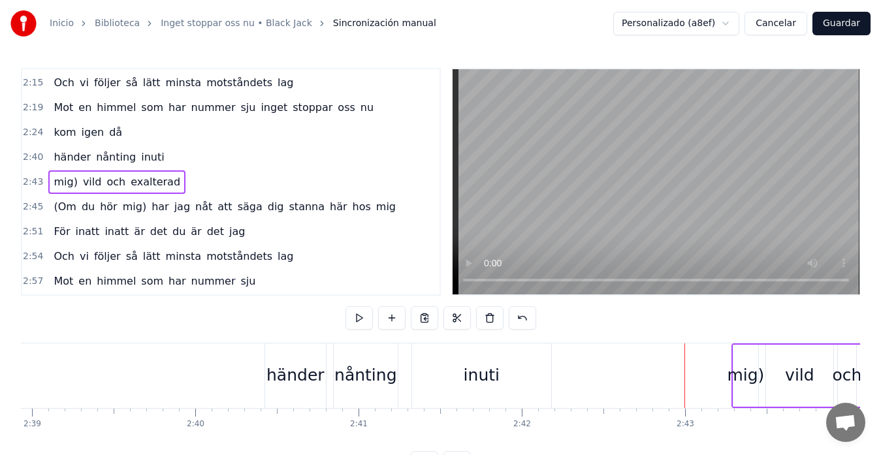
click at [746, 374] on div "mig)" at bounding box center [745, 375] width 37 height 25
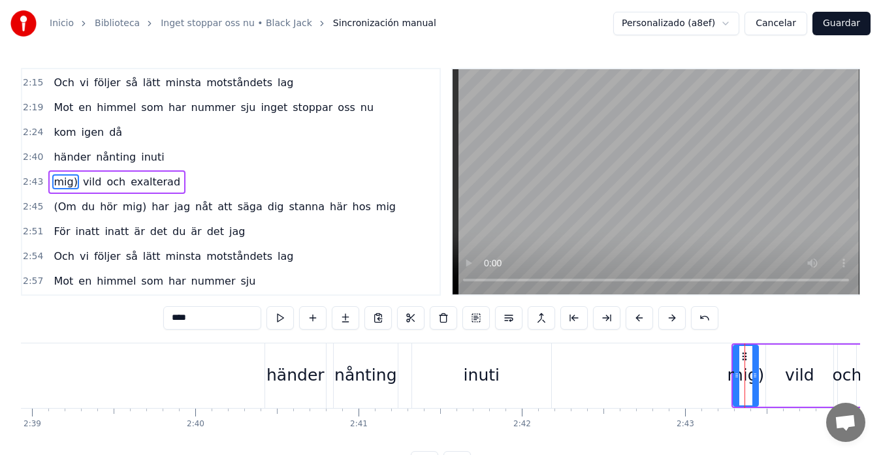
click at [746, 357] on icon at bounding box center [745, 357] width 10 height 10
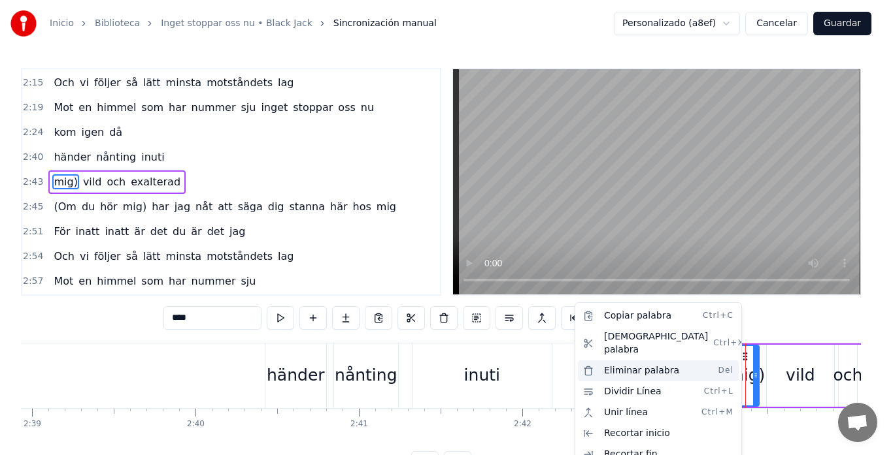
click at [664, 361] on div "Eliminar palabra Del" at bounding box center [658, 371] width 161 height 21
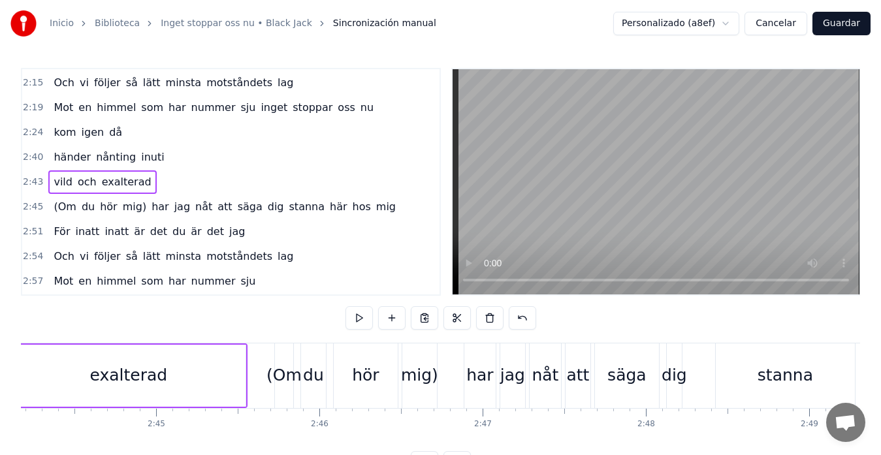
scroll to position [0, 26826]
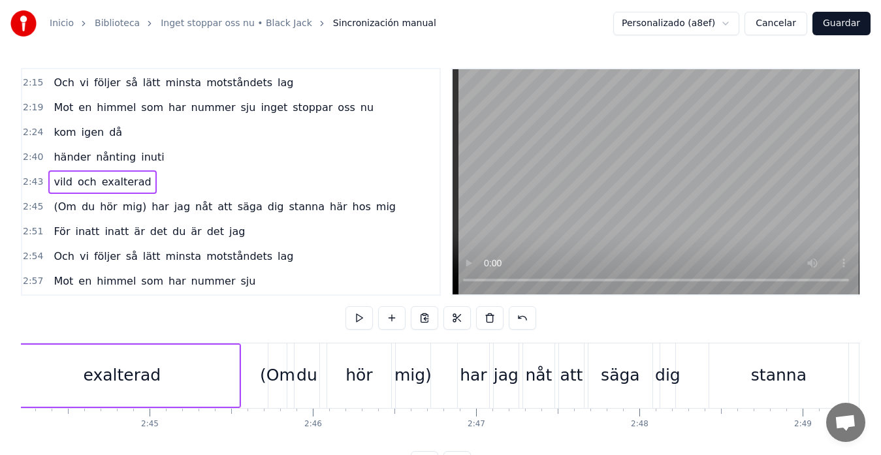
click at [276, 376] on div "(Om" at bounding box center [277, 375] width 35 height 25
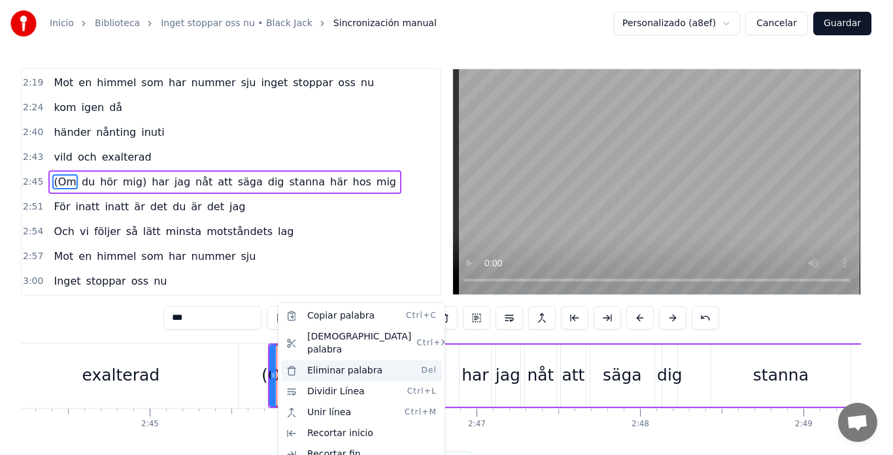
click at [307, 361] on div "Eliminar palabra Del" at bounding box center [361, 371] width 161 height 21
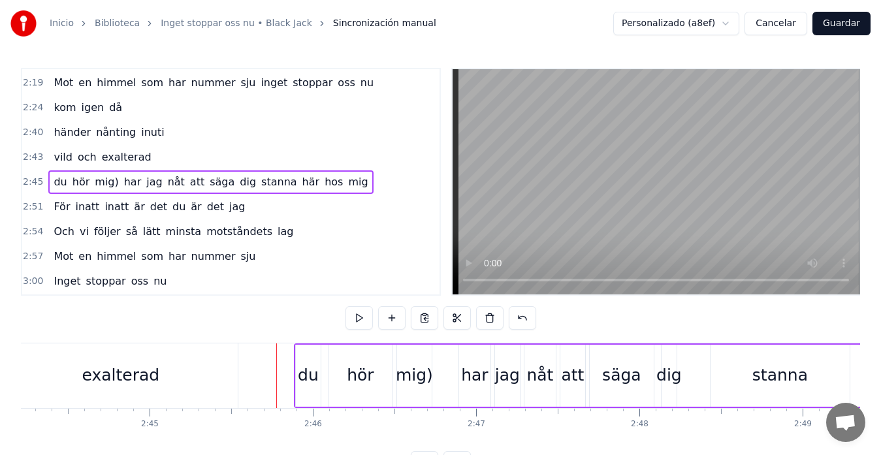
click at [305, 372] on div "du" at bounding box center [308, 375] width 21 height 25
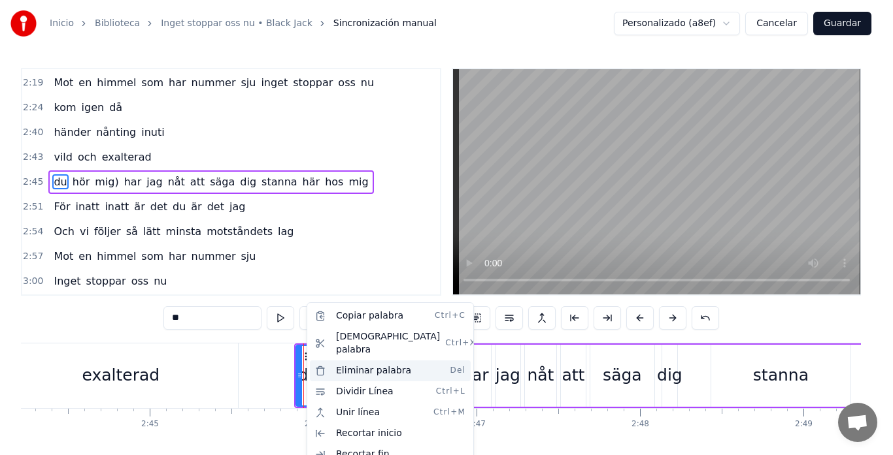
click at [359, 361] on div "Eliminar palabra Del" at bounding box center [390, 371] width 161 height 21
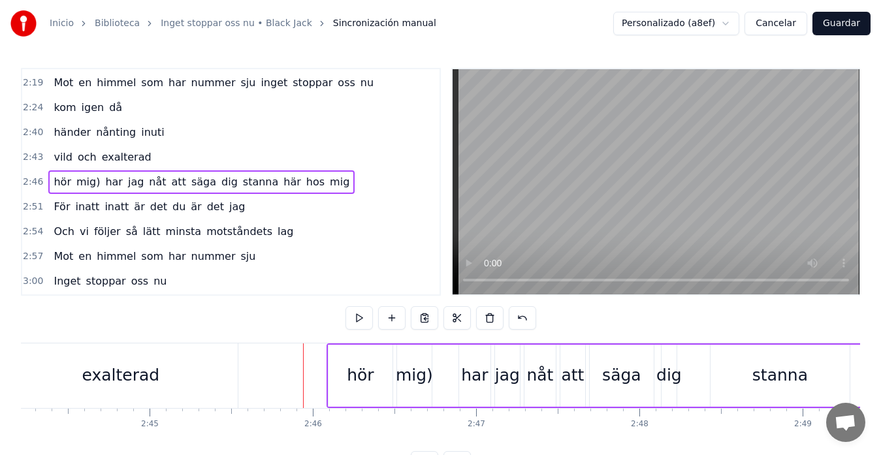
click at [361, 373] on div "hör" at bounding box center [360, 375] width 27 height 25
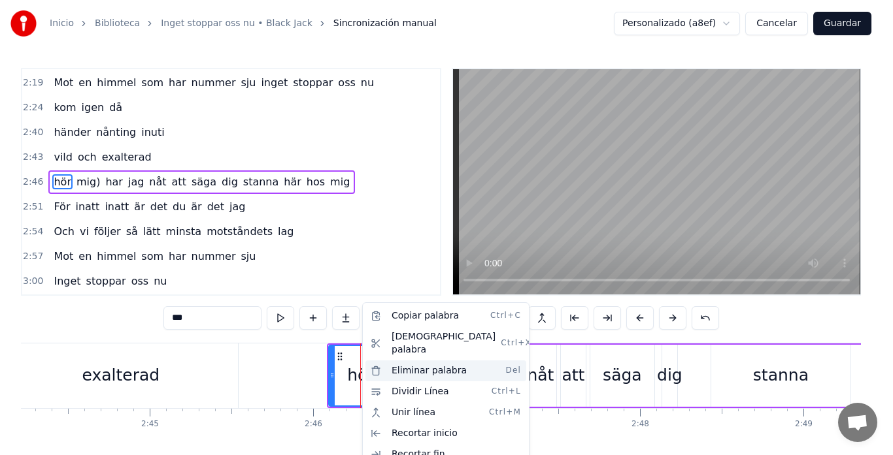
click at [411, 362] on div "Eliminar palabra Del" at bounding box center [445, 371] width 161 height 21
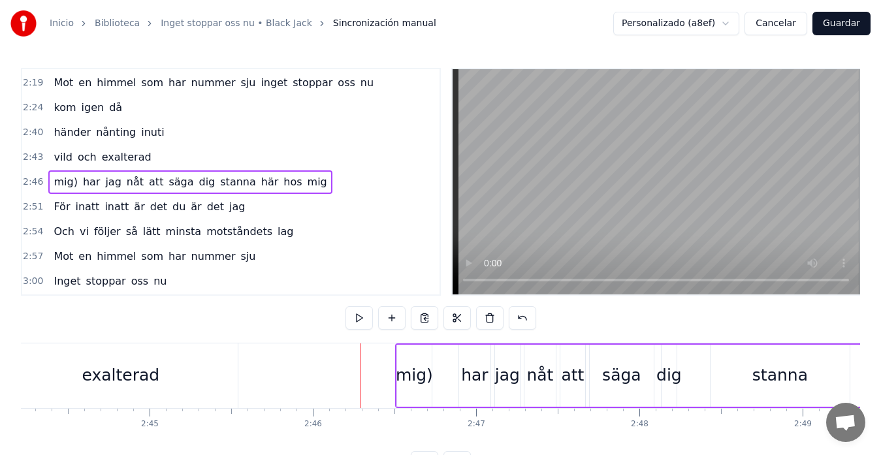
click at [407, 378] on div "mig)" at bounding box center [414, 375] width 37 height 25
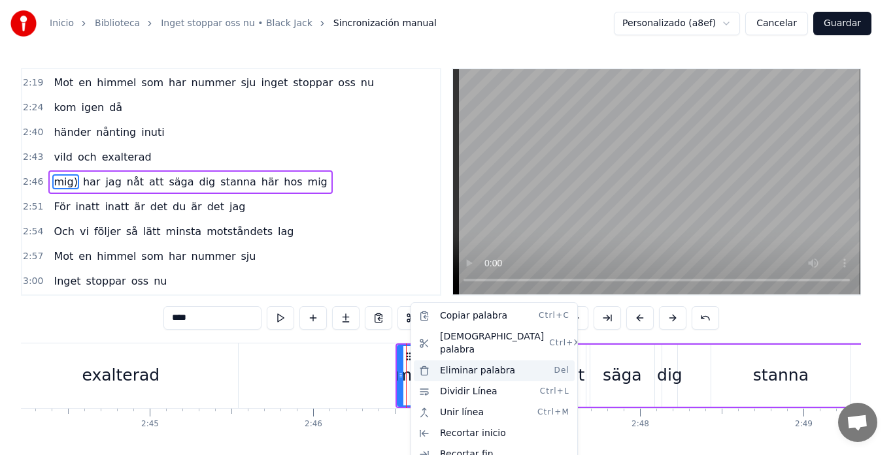
click at [453, 365] on div "Eliminar palabra Del" at bounding box center [494, 371] width 161 height 21
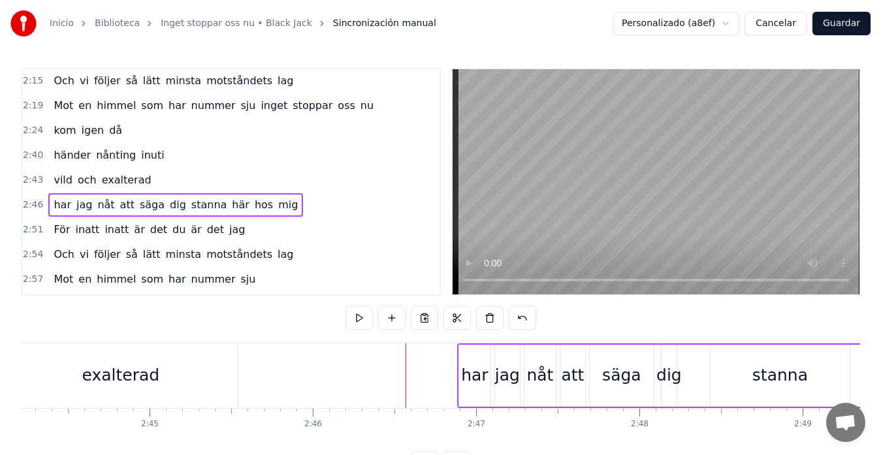
scroll to position [544, 0]
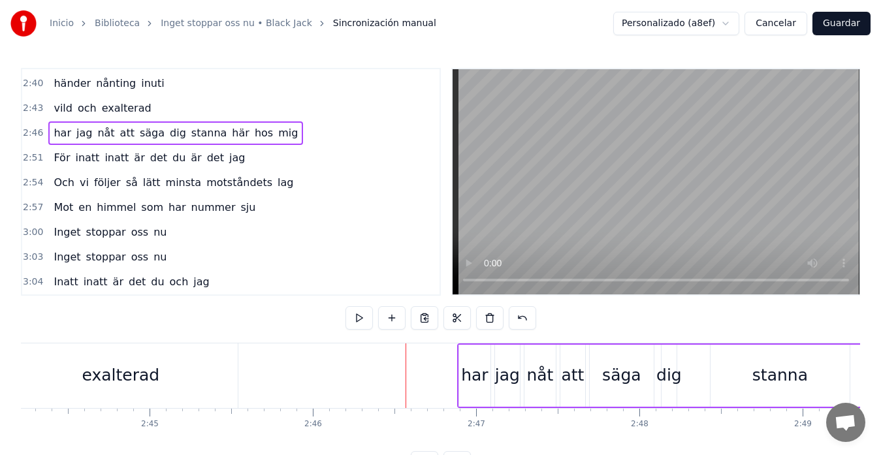
click at [836, 25] on button "Guardar" at bounding box center [842, 24] width 58 height 24
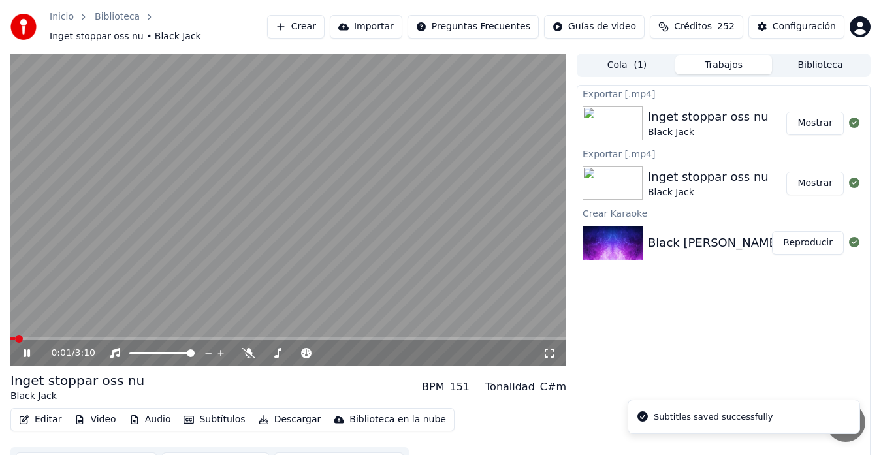
click at [31, 348] on icon at bounding box center [36, 353] width 30 height 10
click at [44, 414] on button "Editar" at bounding box center [40, 420] width 53 height 18
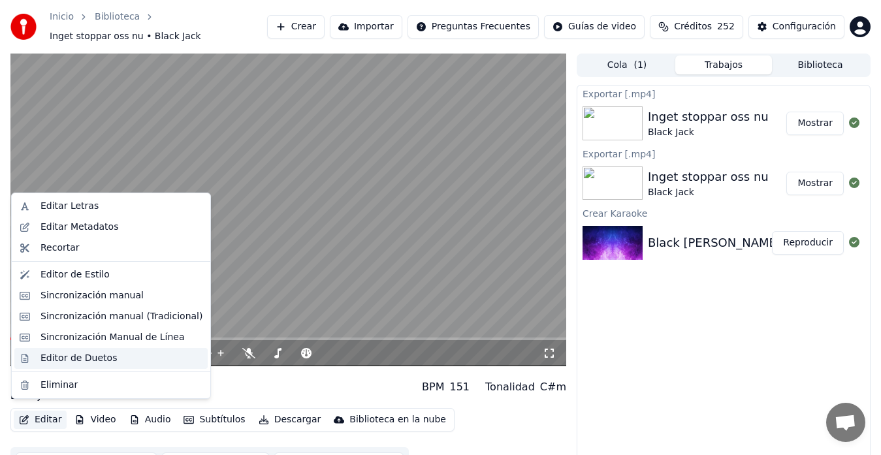
click at [58, 361] on div "Editor de Duetos" at bounding box center [79, 358] width 76 height 13
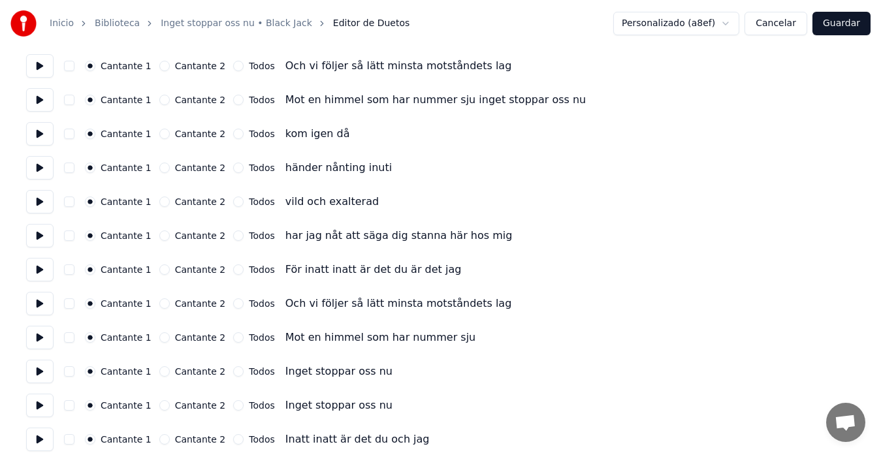
scroll to position [763, 0]
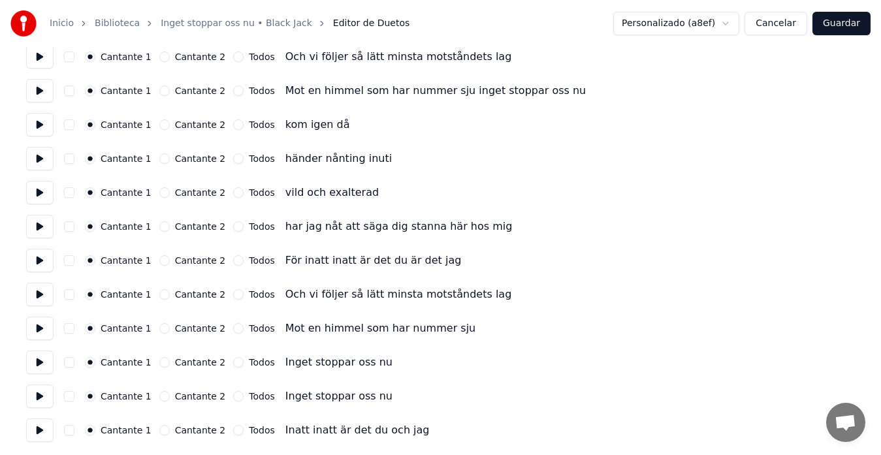
click at [72, 434] on button "button" at bounding box center [69, 430] width 10 height 10
click at [836, 24] on button "Guardar" at bounding box center [842, 24] width 58 height 24
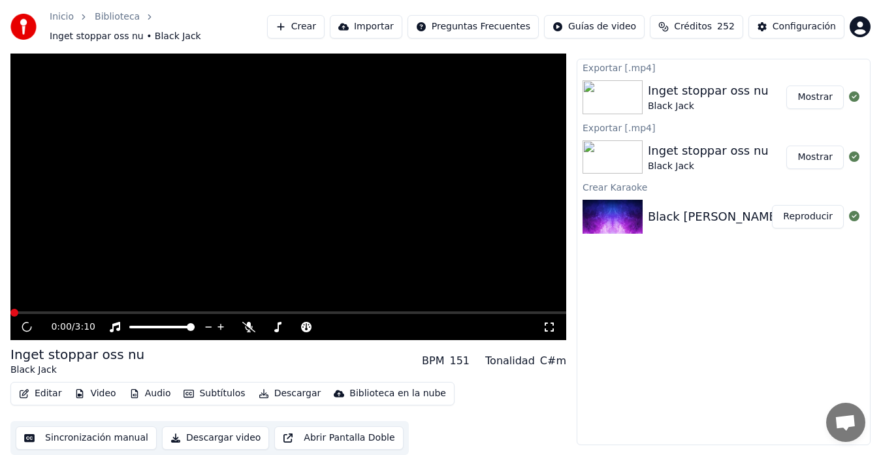
scroll to position [20, 0]
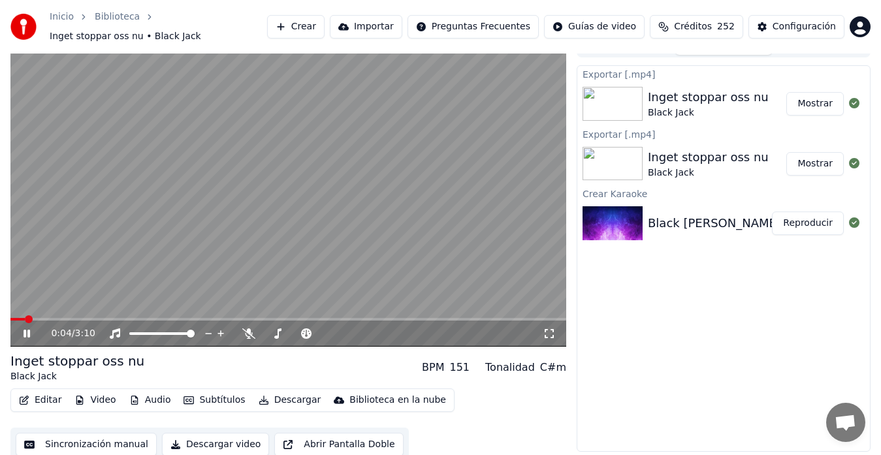
click at [222, 321] on div "0:04 / 3:10" at bounding box center [288, 334] width 556 height 26
click at [222, 310] on video at bounding box center [288, 190] width 556 height 313
click at [215, 327] on icon at bounding box center [221, 333] width 12 height 13
click at [216, 321] on div "0:05 / 3:10" at bounding box center [288, 334] width 556 height 26
click at [254, 316] on span at bounding box center [253, 320] width 8 height 8
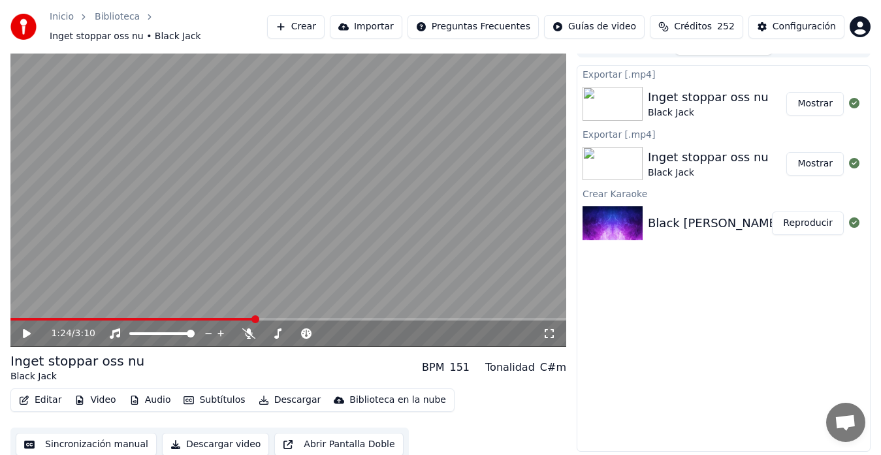
click at [28, 329] on icon at bounding box center [27, 333] width 8 height 9
click at [251, 329] on icon at bounding box center [248, 334] width 13 height 10
click at [275, 318] on span at bounding box center [288, 319] width 556 height 3
click at [156, 330] on span at bounding box center [157, 334] width 8 height 8
click at [290, 330] on span at bounding box center [291, 334] width 8 height 8
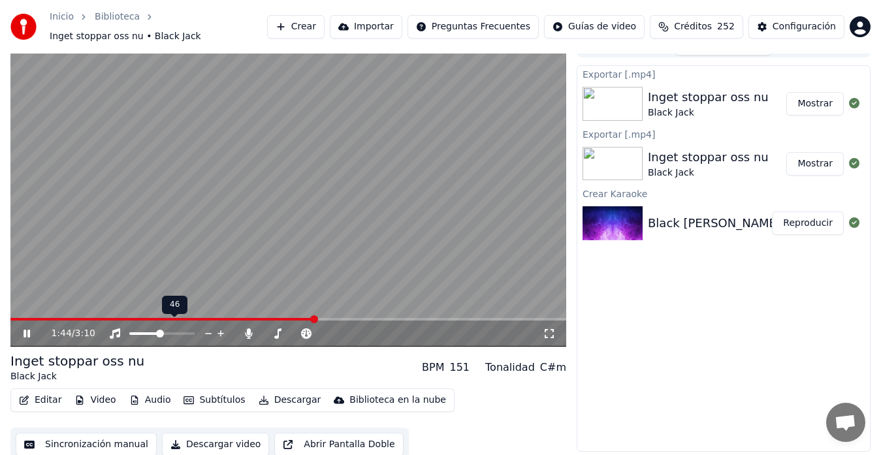
click at [160, 330] on span at bounding box center [160, 334] width 8 height 8
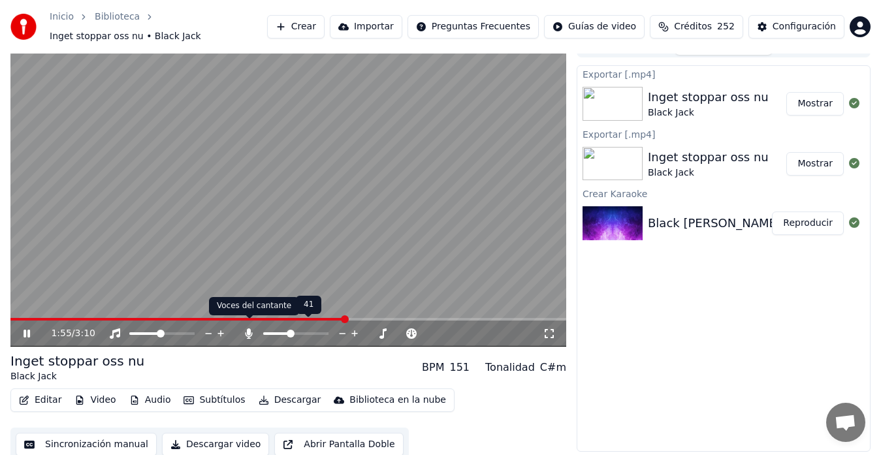
click at [249, 329] on icon at bounding box center [249, 334] width 7 height 10
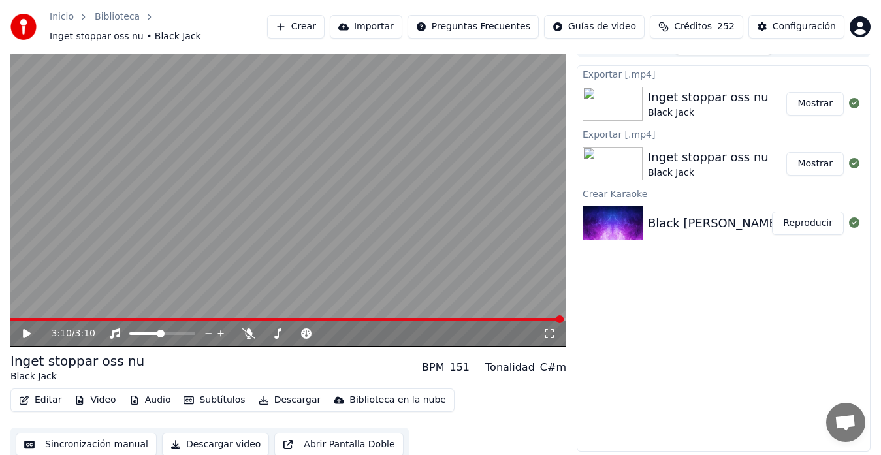
click at [45, 394] on button "Editar" at bounding box center [40, 400] width 53 height 18
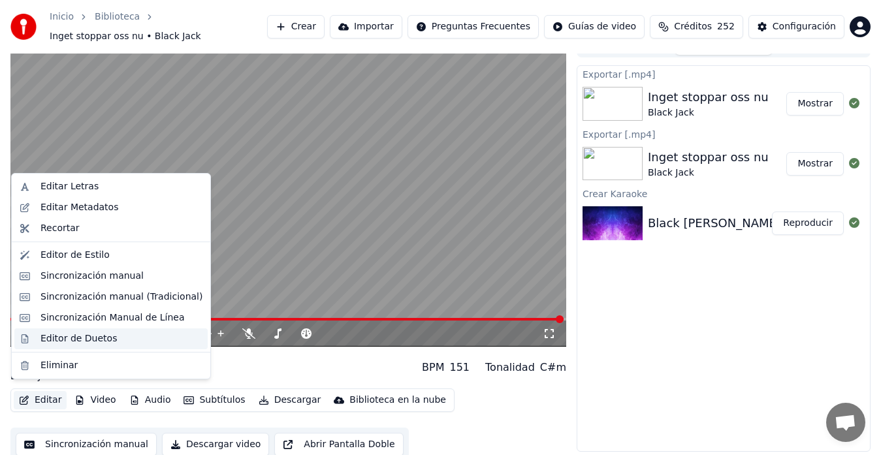
click at [74, 339] on div "Editor de Duetos" at bounding box center [79, 339] width 76 height 13
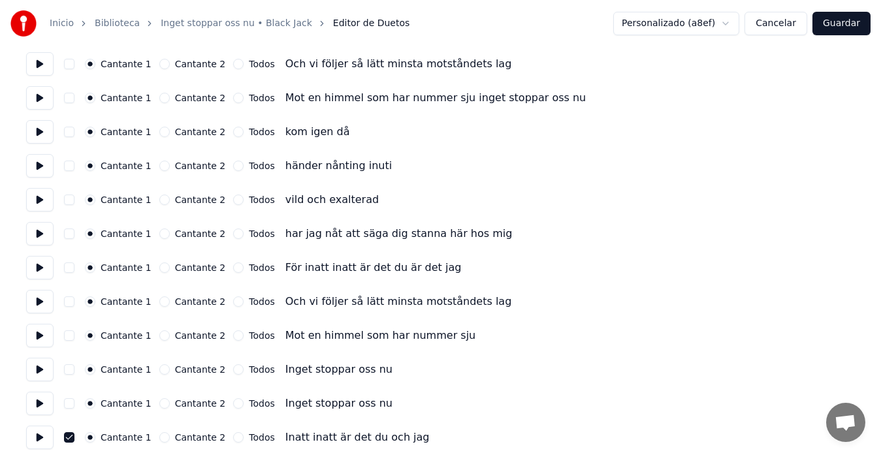
scroll to position [763, 0]
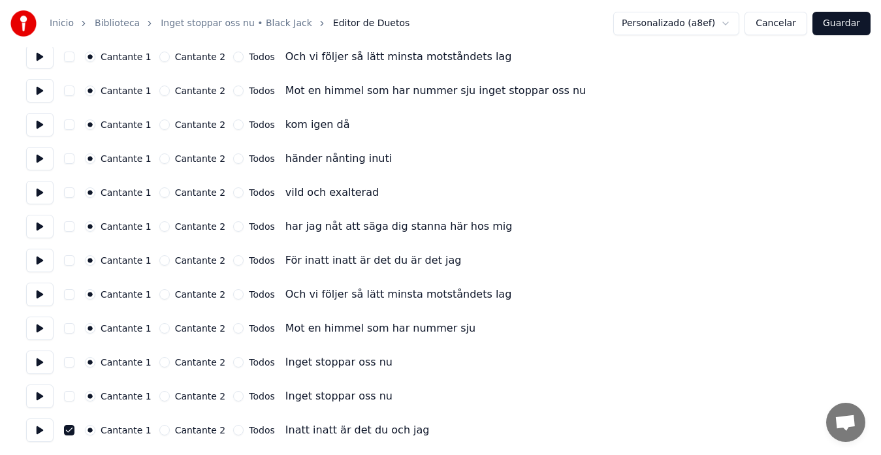
click at [69, 159] on button "button" at bounding box center [69, 159] width 10 height 10
click at [67, 193] on button "button" at bounding box center [69, 193] width 10 height 10
click at [70, 229] on button "button" at bounding box center [69, 227] width 10 height 10
click at [836, 27] on button "Guardar" at bounding box center [842, 24] width 58 height 24
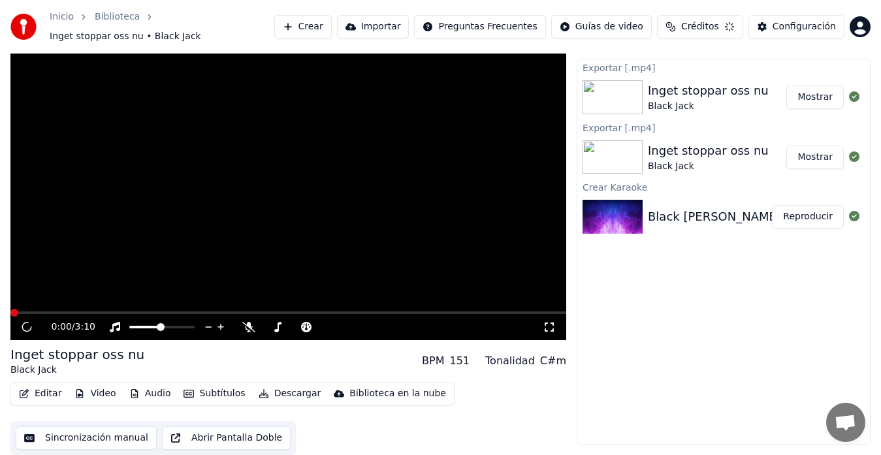
scroll to position [20, 0]
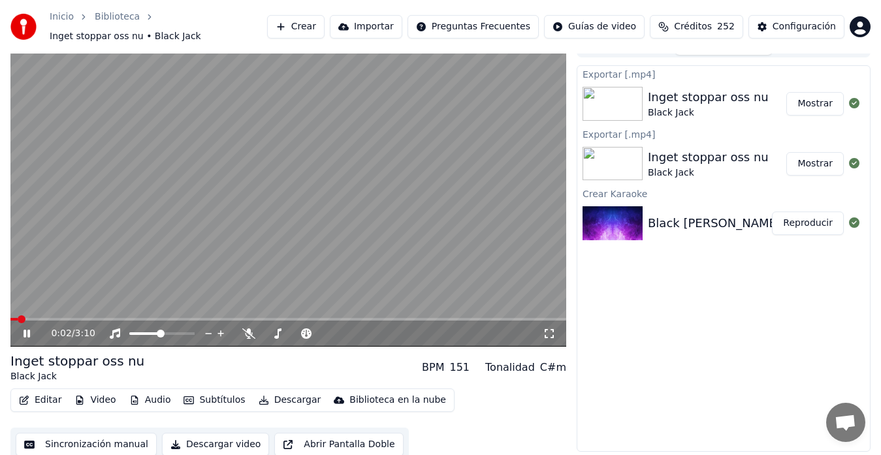
click at [414, 318] on span at bounding box center [288, 319] width 556 height 3
